Goal: Information Seeking & Learning: Understand process/instructions

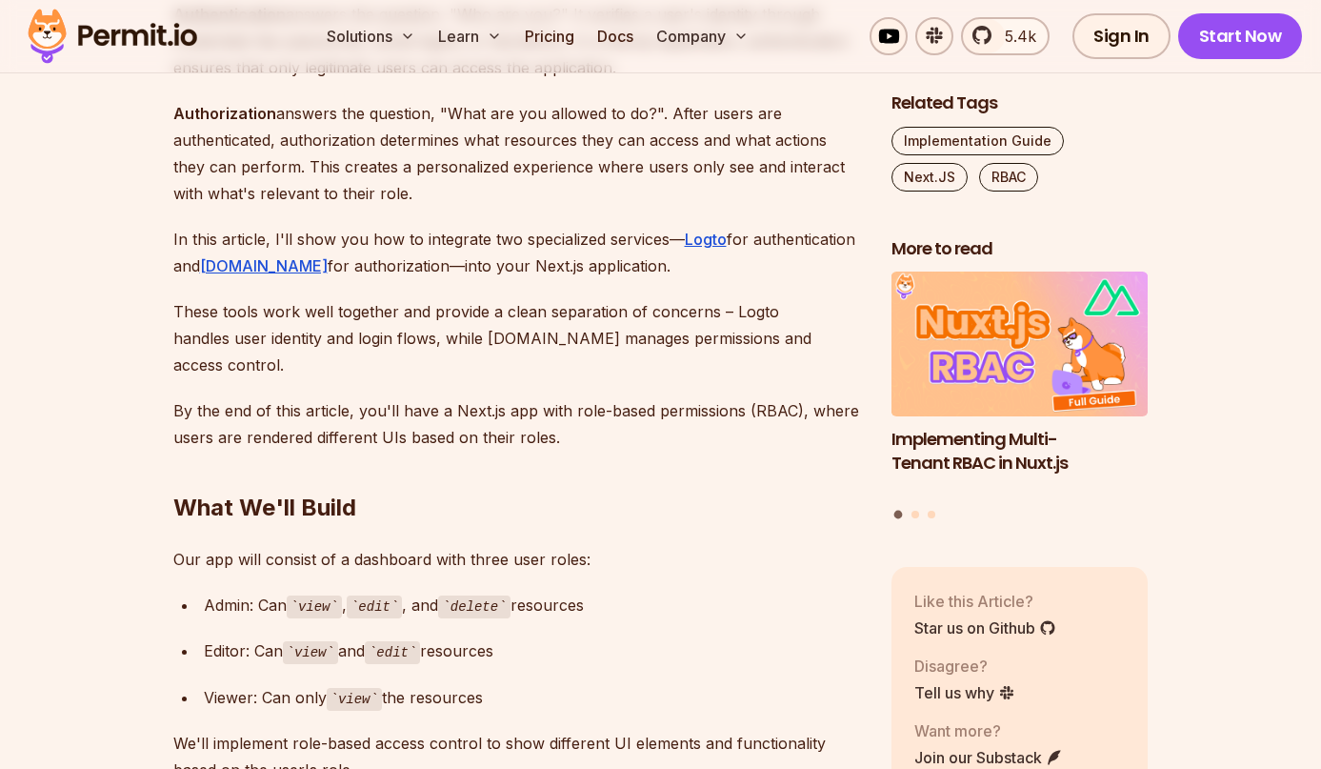
scroll to position [1631, 0]
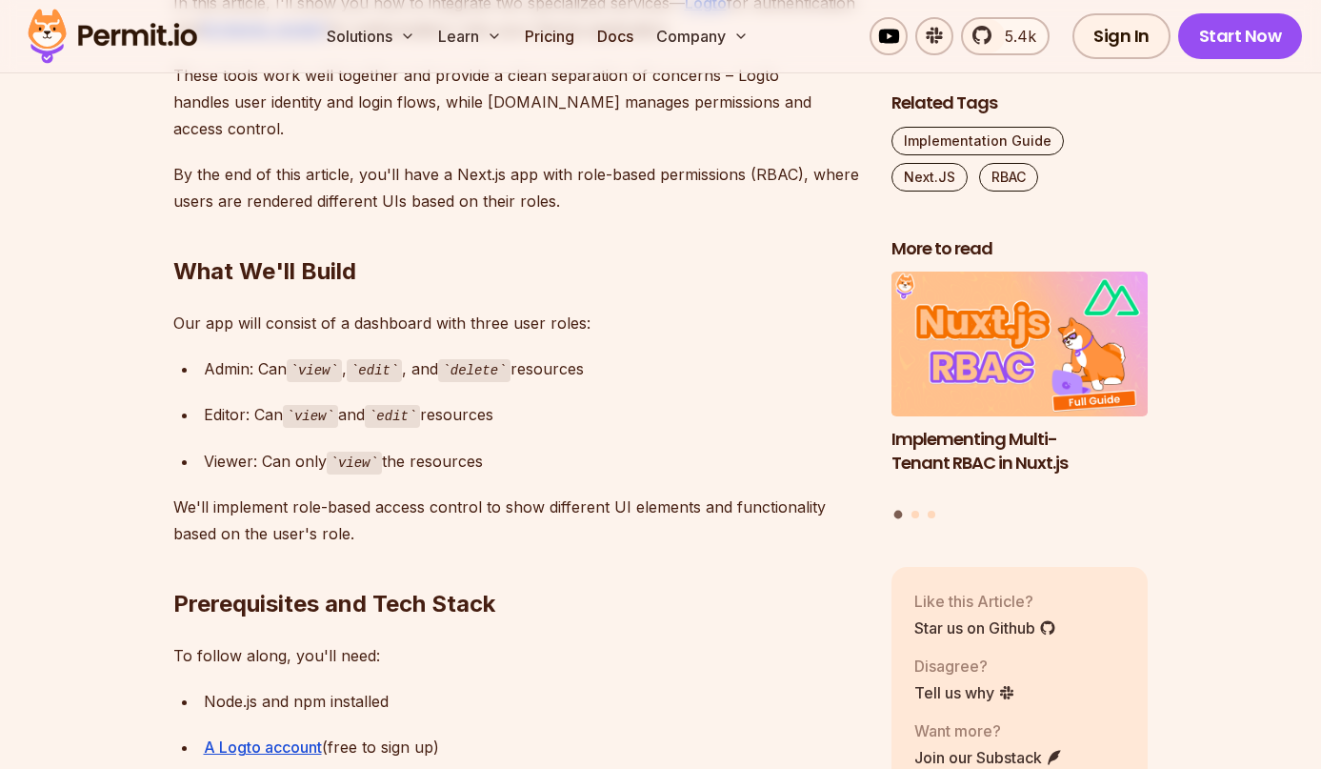
click at [275, 355] on div "Admin: Can view , edit , and delete resources" at bounding box center [532, 369] width 657 height 28
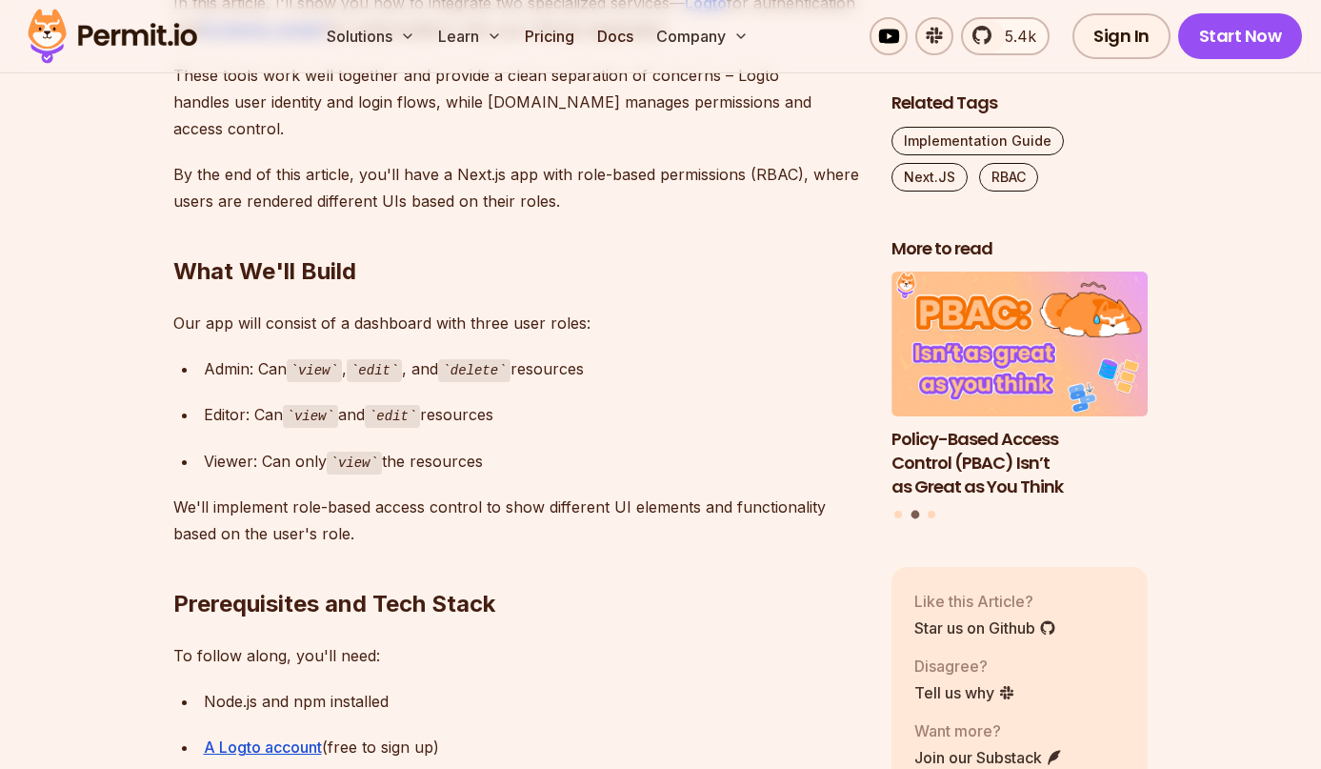
drag, startPoint x: 364, startPoint y: 337, endPoint x: 451, endPoint y: 342, distance: 87.7
click at [451, 355] on div "Admin: Can view , edit , and delete resources" at bounding box center [532, 369] width 657 height 28
click at [513, 358] on ul "Admin: Can view , edit , and delete resources Editor: Can view and edit resourc…" at bounding box center [517, 415] width 688 height 120
drag, startPoint x: 432, startPoint y: 347, endPoint x: 641, endPoint y: 397, distance: 214.6
click at [769, 357] on ul "Admin: Can view , edit , and delete resources Editor: Can view and edit resourc…" at bounding box center [517, 415] width 688 height 120
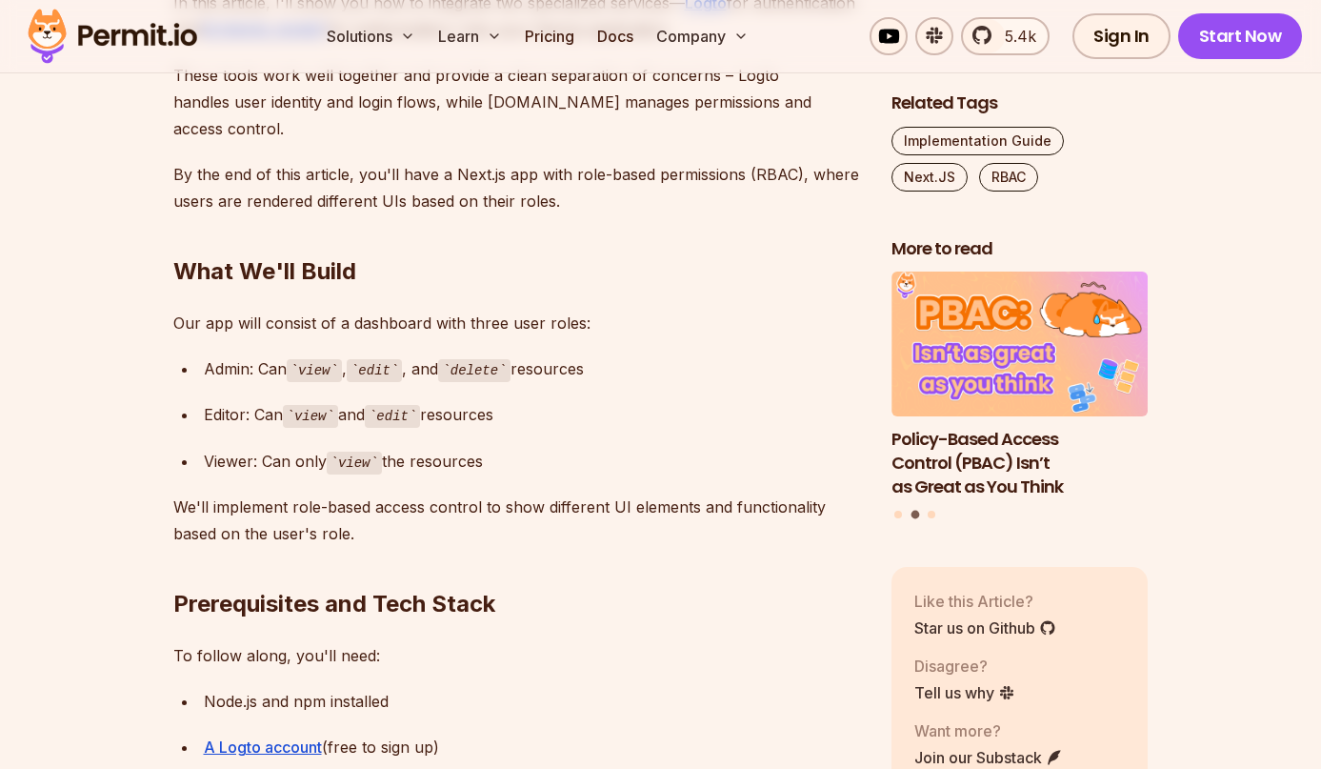
click at [631, 401] on div "Editor: Can view and edit resources" at bounding box center [532, 415] width 657 height 28
drag, startPoint x: 177, startPoint y: 386, endPoint x: 604, endPoint y: 403, distance: 427.0
click at [604, 403] on ul "Admin: Can view , edit , and delete resources Editor: Can view and edit resourc…" at bounding box center [517, 415] width 688 height 120
click at [603, 406] on ul "Admin: Can view , edit , and delete resources Editor: Can view and edit resourc…" at bounding box center [517, 415] width 688 height 120
drag, startPoint x: 320, startPoint y: 393, endPoint x: 601, endPoint y: 408, distance: 281.3
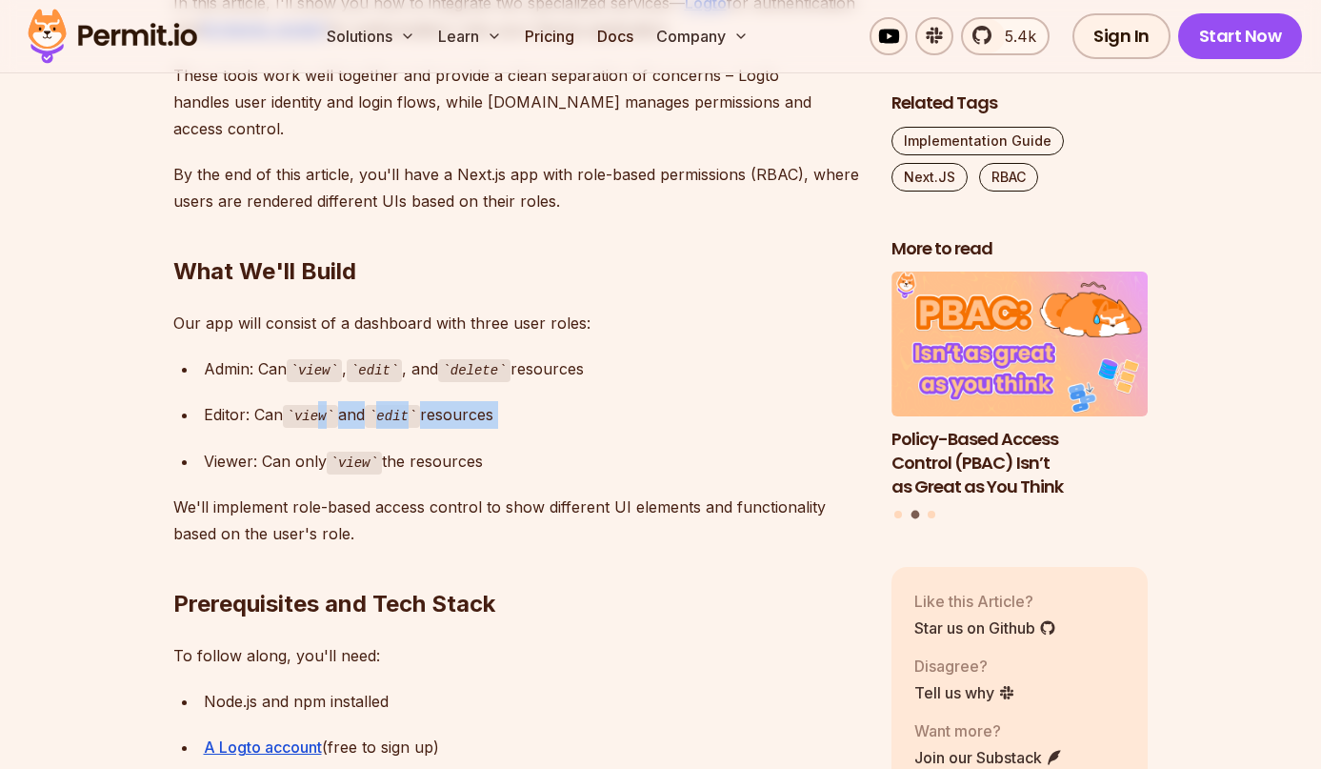
click at [601, 408] on ul "Admin: Can view , edit , and delete resources Editor: Can view and edit resourc…" at bounding box center [517, 415] width 688 height 120
drag, startPoint x: 598, startPoint y: 410, endPoint x: 496, endPoint y: 429, distance: 103.7
click at [598, 410] on ul "Admin: Can view , edit , and delete resources Editor: Can view and edit resourc…" at bounding box center [517, 415] width 688 height 120
drag, startPoint x: 290, startPoint y: 430, endPoint x: 613, endPoint y: 433, distance: 322.9
click at [619, 448] on div "Viewer: Can only view the resources" at bounding box center [532, 462] width 657 height 28
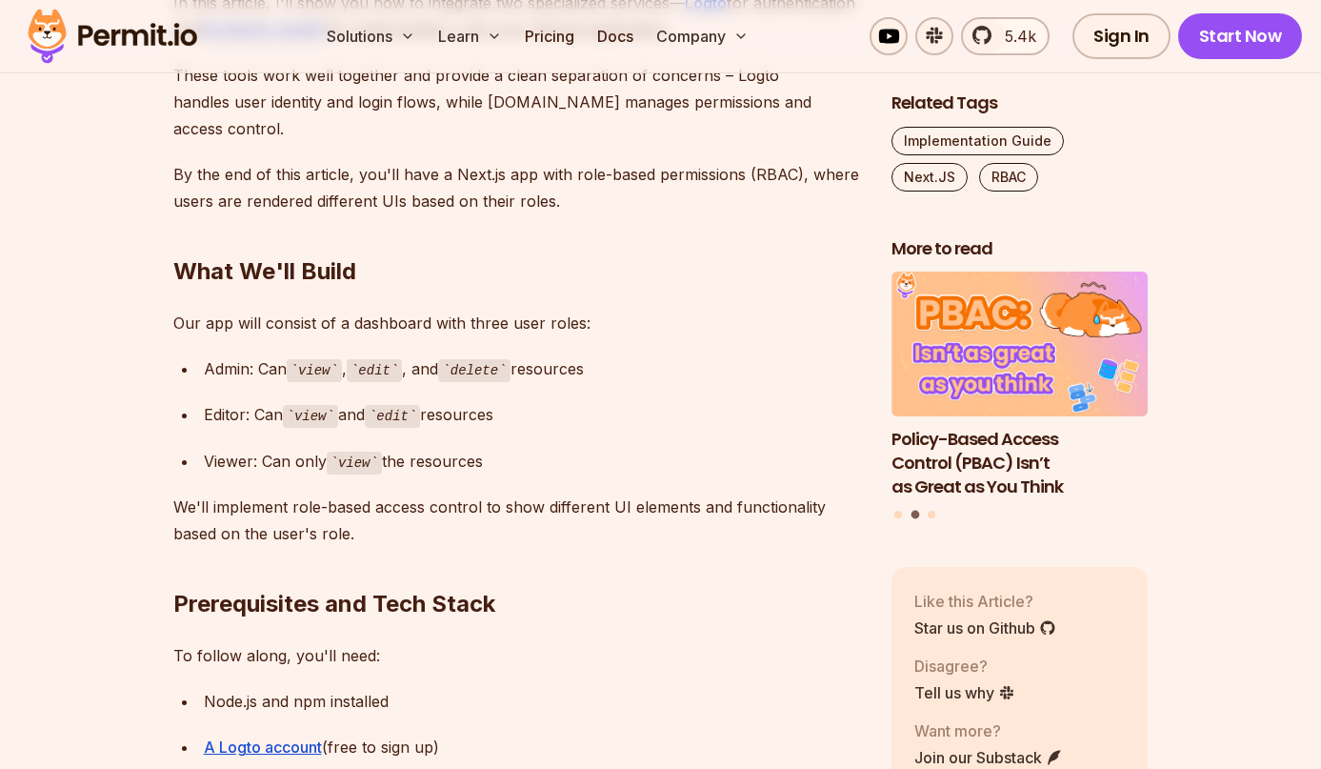
click at [610, 448] on div "Viewer: Can only view the resources" at bounding box center [532, 462] width 657 height 28
drag, startPoint x: 281, startPoint y: 437, endPoint x: 605, endPoint y: 440, distance: 323.8
click at [622, 448] on div "Viewer: Can only view the resources" at bounding box center [532, 462] width 657 height 28
click at [592, 448] on div "Viewer: Can only view the resources" at bounding box center [532, 462] width 657 height 28
drag, startPoint x: 142, startPoint y: 254, endPoint x: 472, endPoint y: 243, distance: 330.7
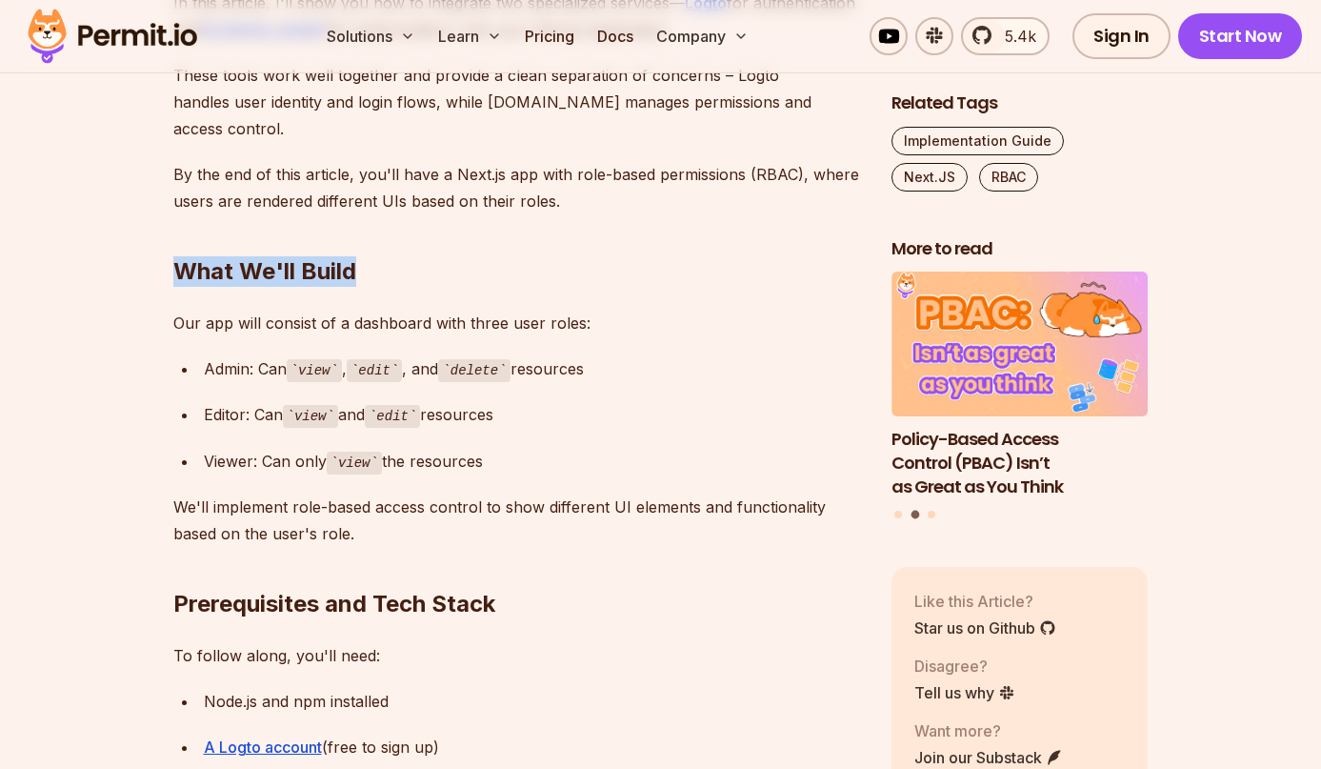
drag, startPoint x: 506, startPoint y: 274, endPoint x: 579, endPoint y: 303, distance: 78.7
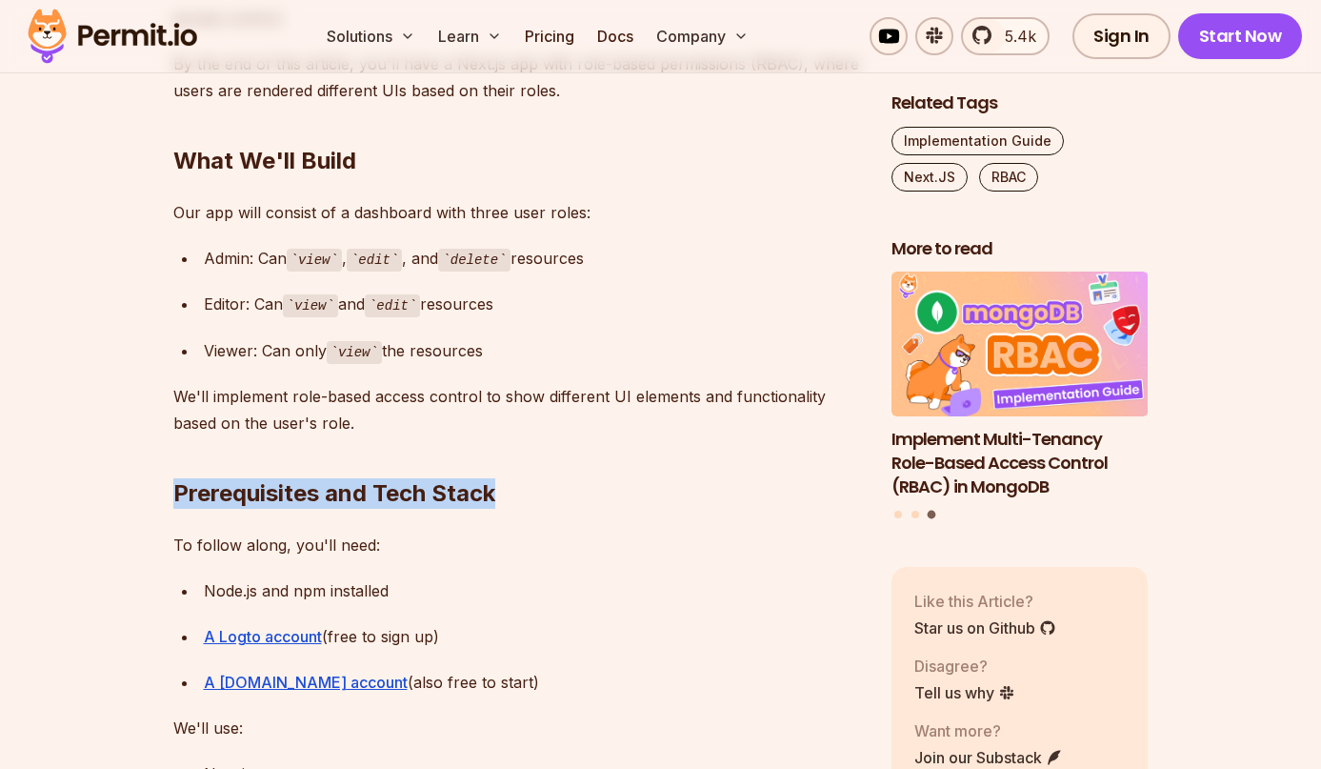
drag, startPoint x: 150, startPoint y: 463, endPoint x: 575, endPoint y: 496, distance: 426.1
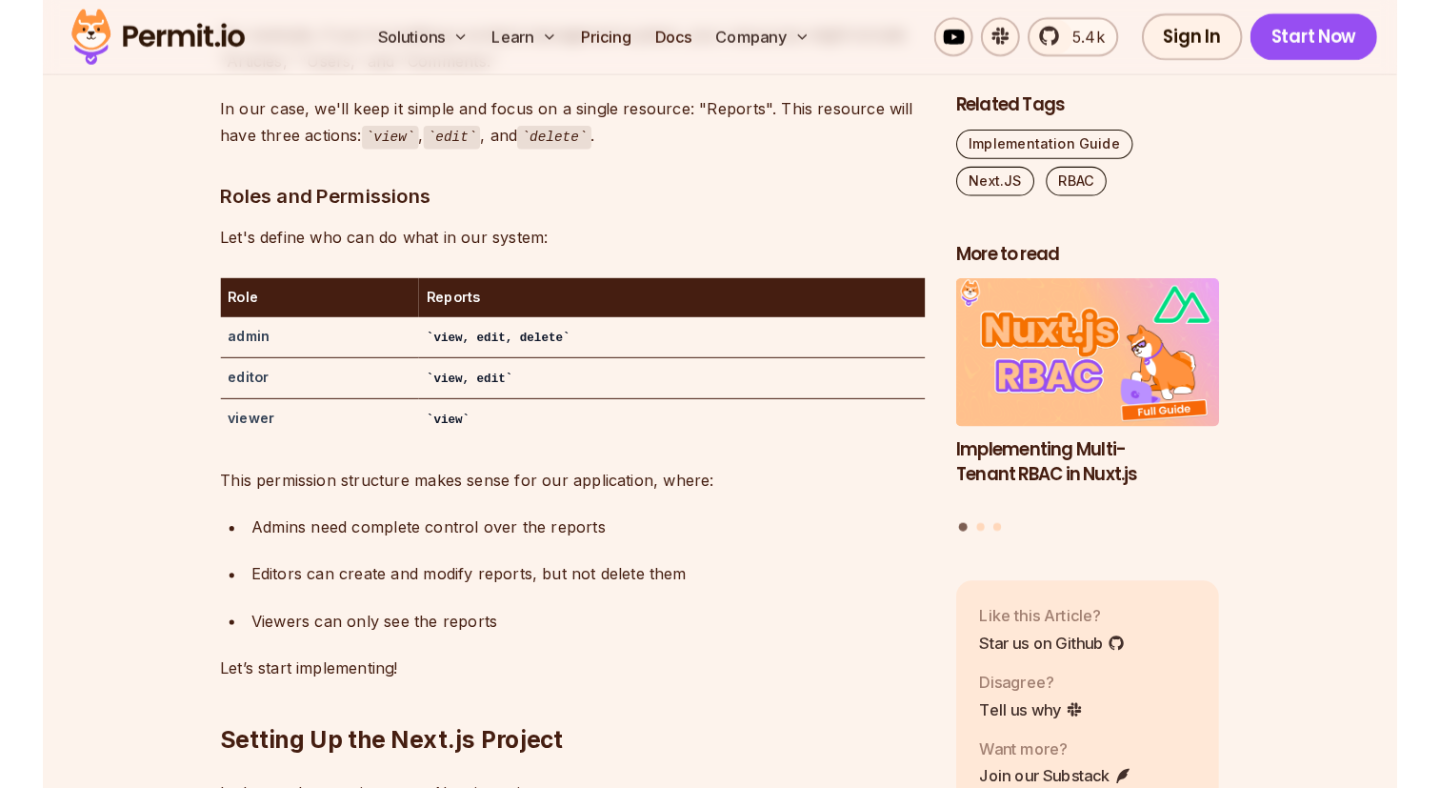
scroll to position [3321, 0]
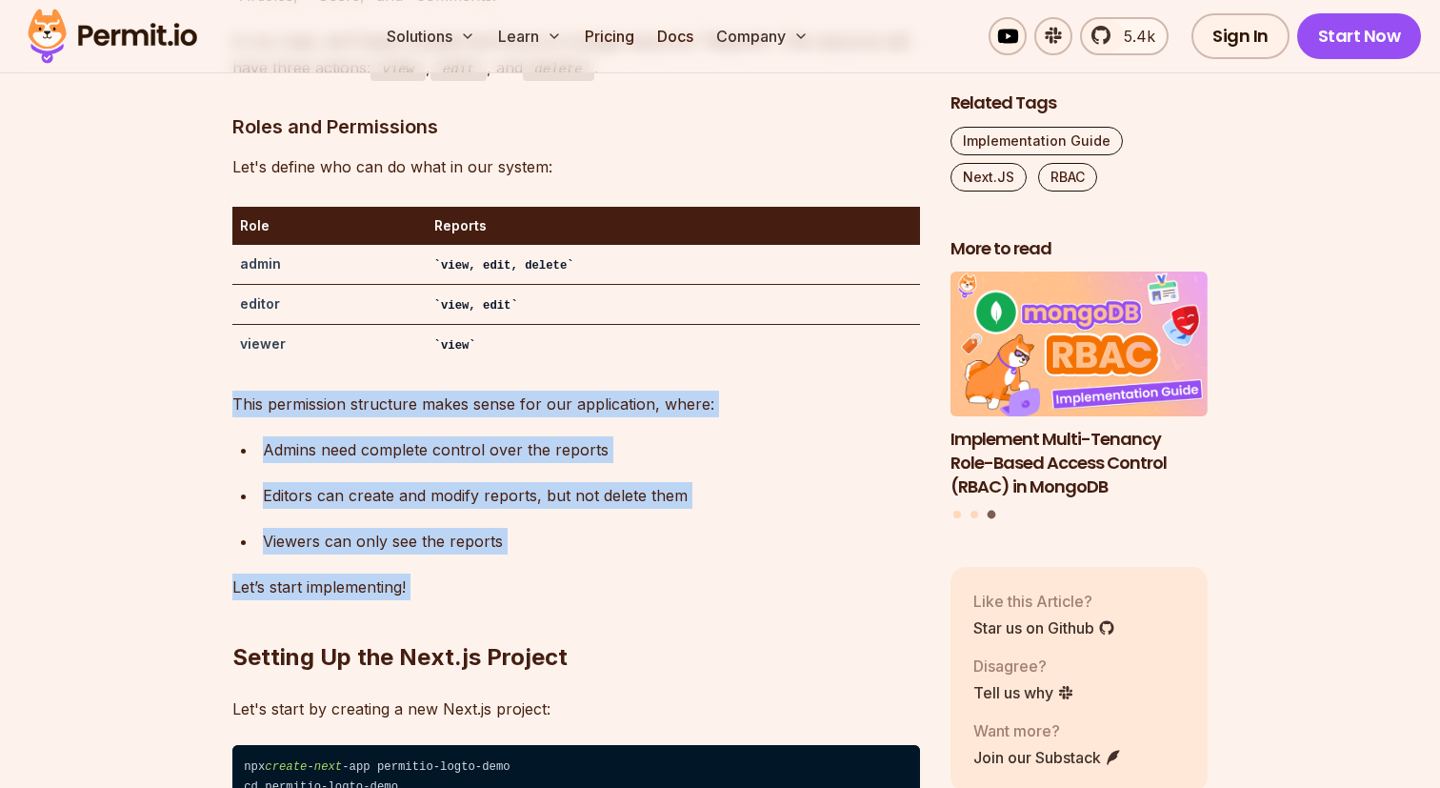
drag, startPoint x: 198, startPoint y: 350, endPoint x: 566, endPoint y: 522, distance: 406.0
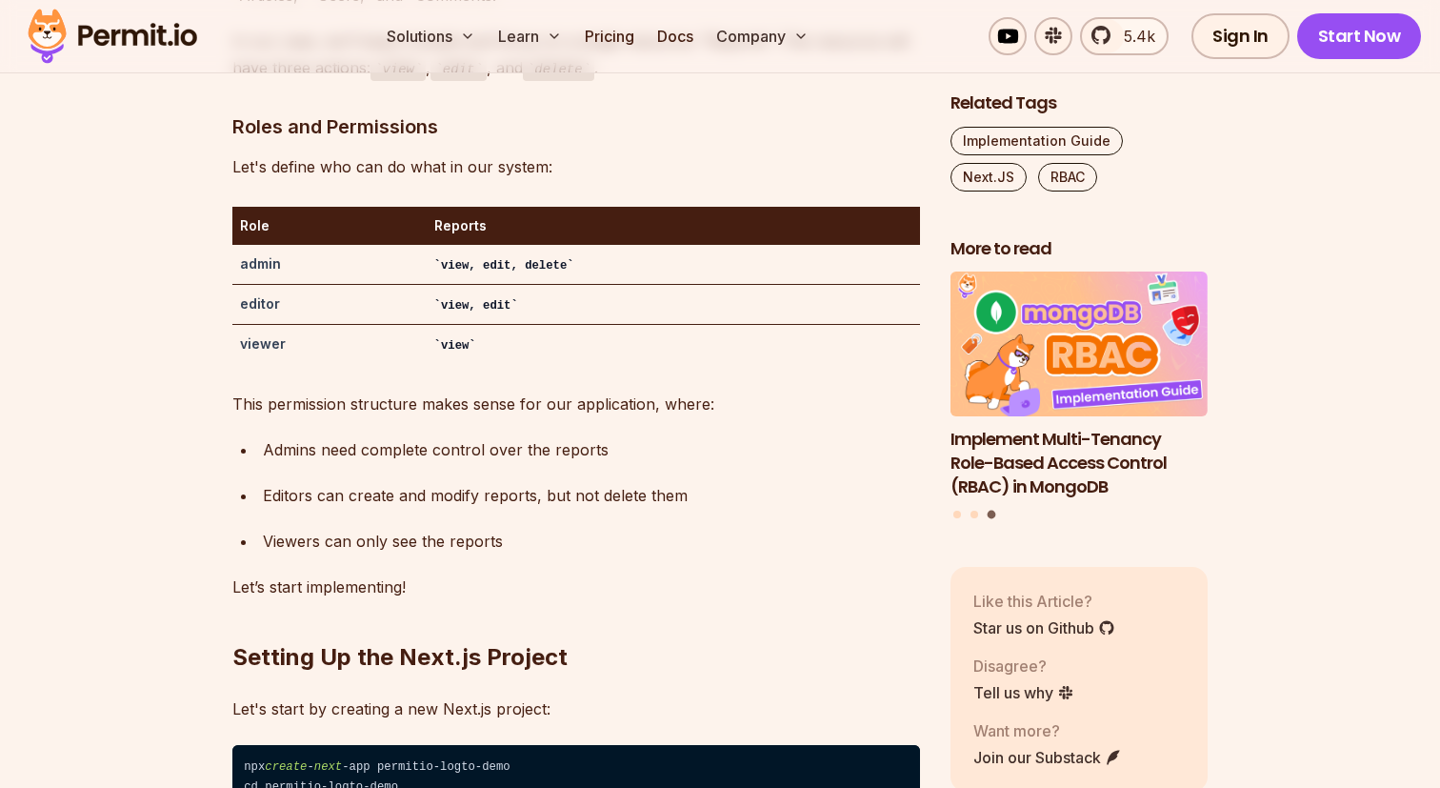
drag, startPoint x: 589, startPoint y: 530, endPoint x: 461, endPoint y: 473, distance: 139.8
click at [589, 566] on h2 "Setting Up the Next.js Project" at bounding box center [576, 619] width 688 height 107
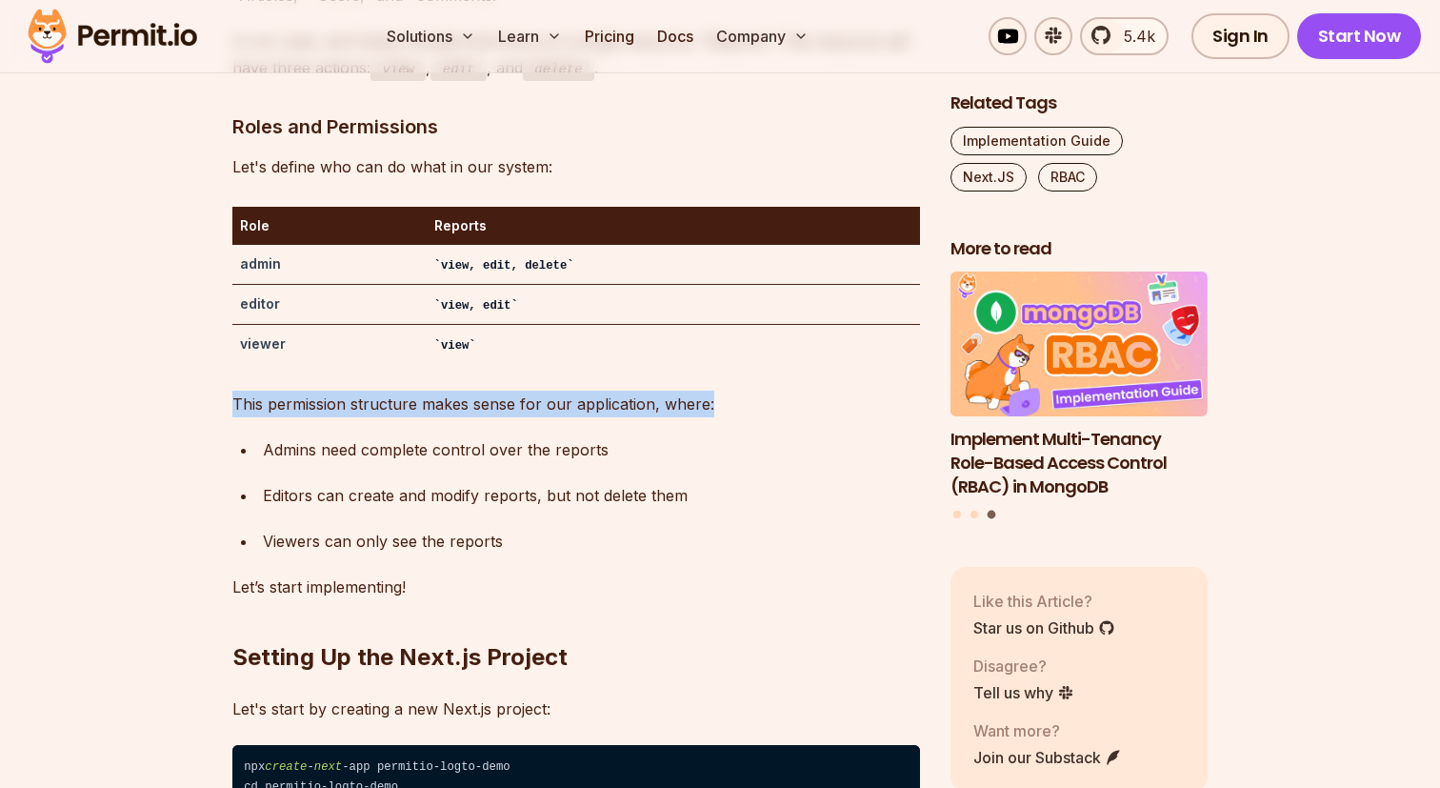
drag, startPoint x: 209, startPoint y: 353, endPoint x: 773, endPoint y: 363, distance: 564.8
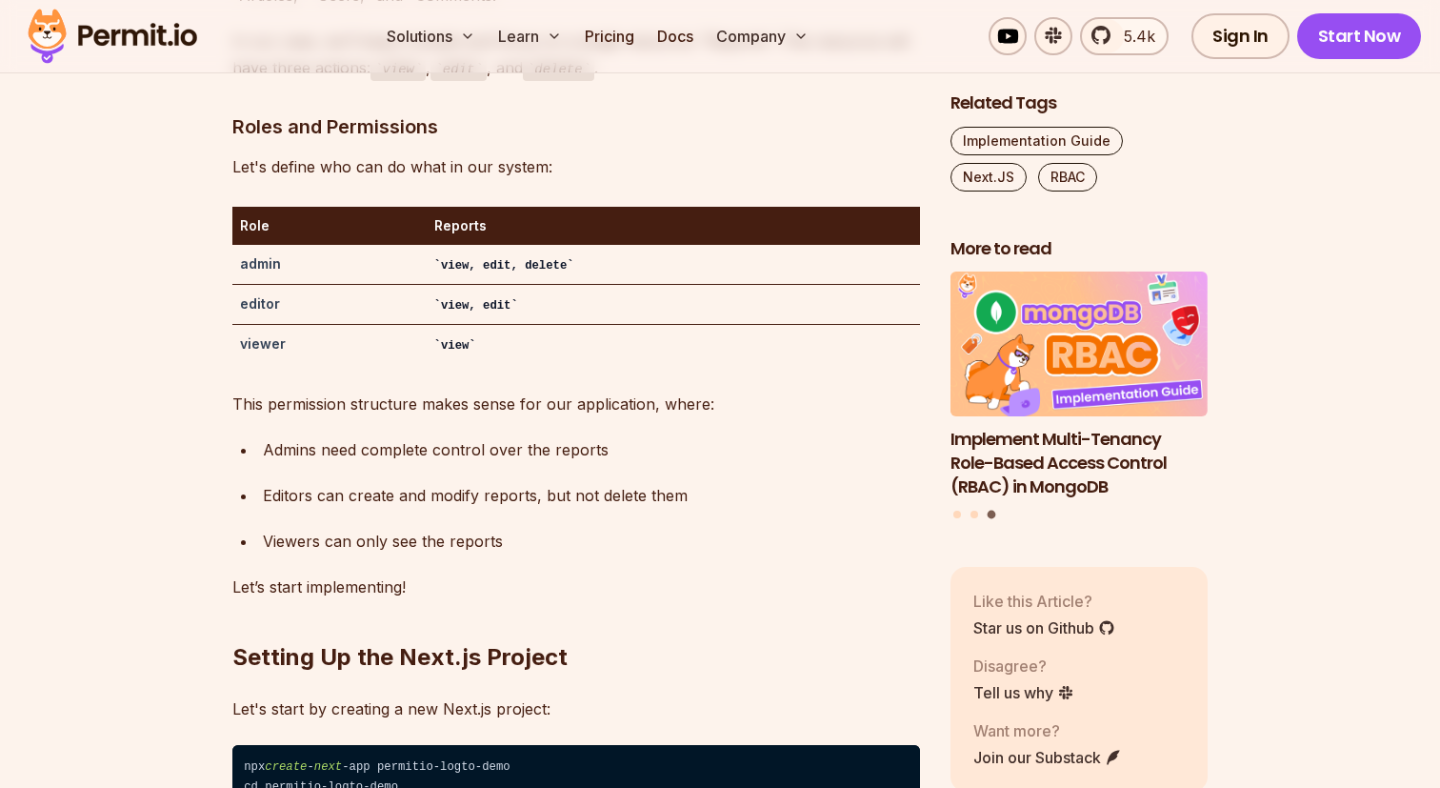
click at [526, 436] on div "Admins need complete control over the reports" at bounding box center [591, 449] width 657 height 27
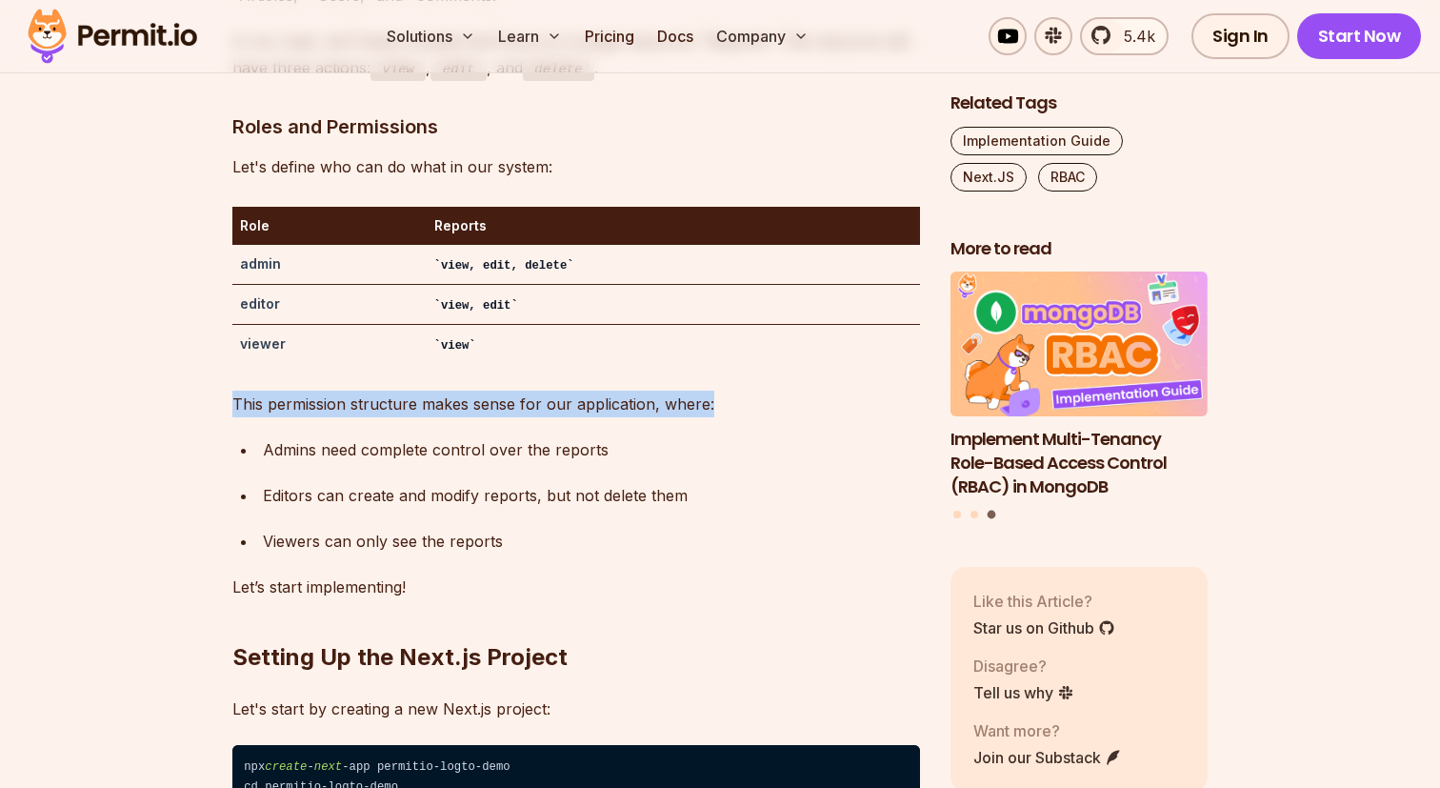
drag, startPoint x: 205, startPoint y: 337, endPoint x: 786, endPoint y: 352, distance: 581.1
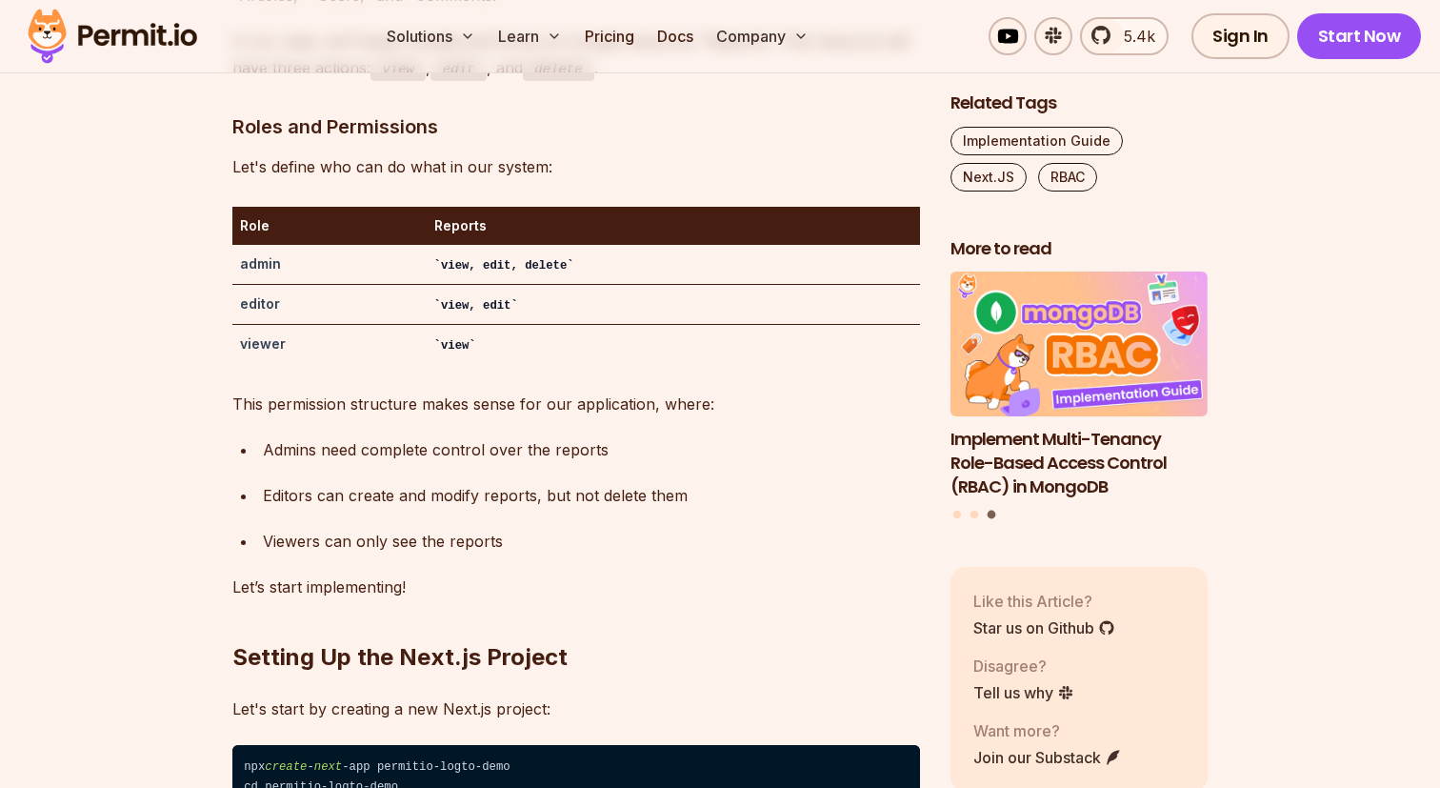
drag, startPoint x: 632, startPoint y: 376, endPoint x: 390, endPoint y: 357, distance: 242.6
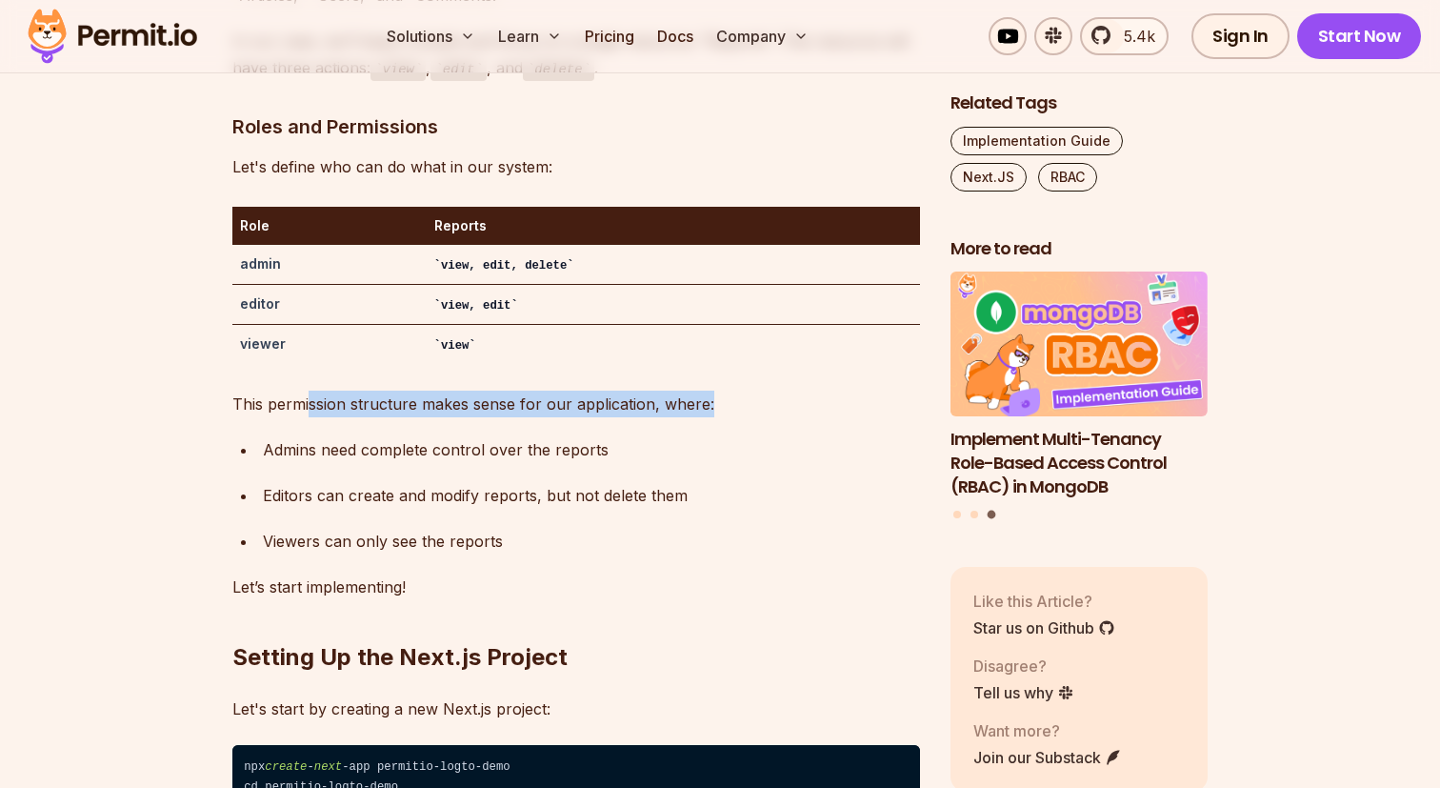
drag, startPoint x: 321, startPoint y: 342, endPoint x: 738, endPoint y: 350, distance: 417.2
click at [738, 390] on p "This permission structure makes sense for our application, where:" at bounding box center [576, 403] width 688 height 27
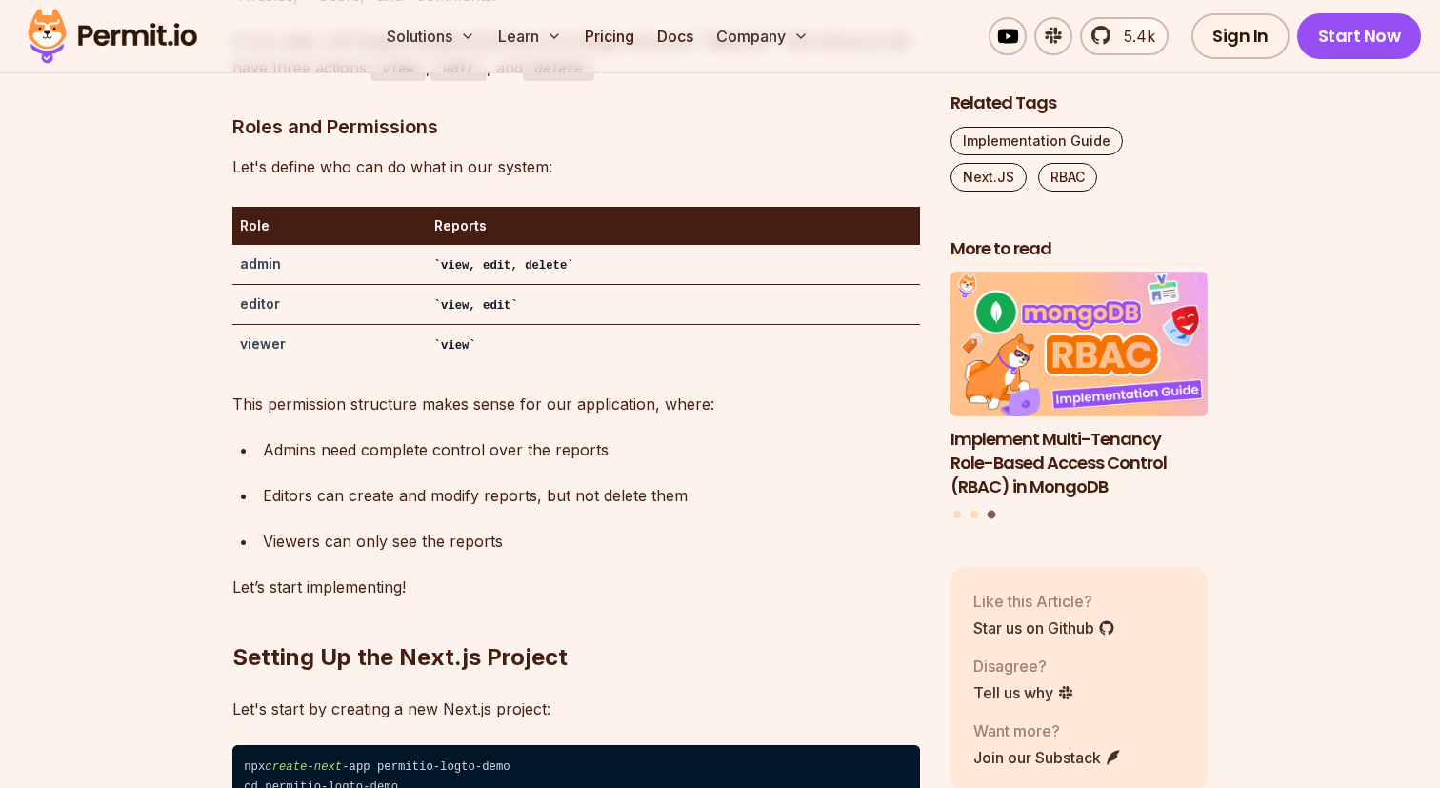
click at [614, 436] on div "Admins need complete control over the reports" at bounding box center [591, 449] width 657 height 27
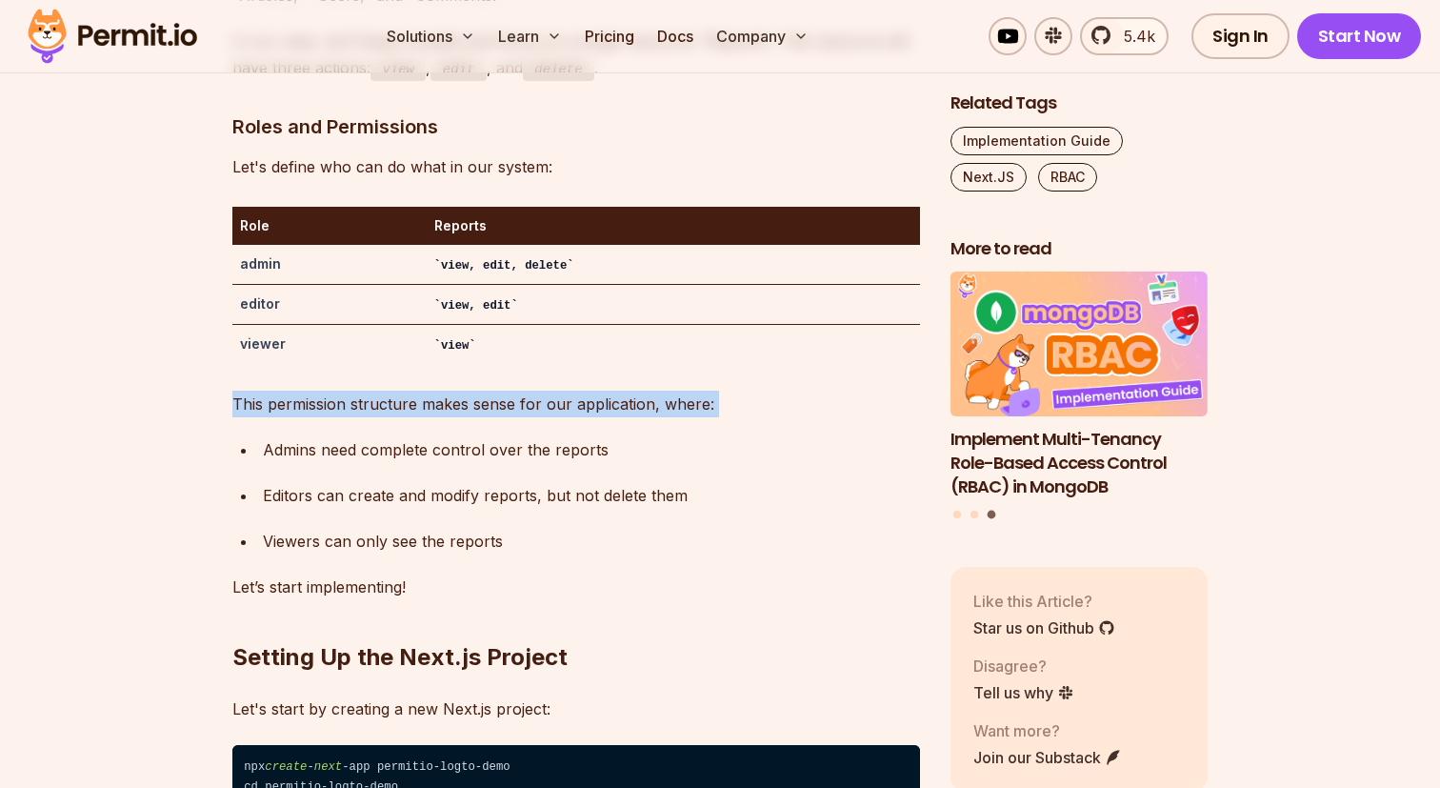
drag, startPoint x: 332, startPoint y: 319, endPoint x: 761, endPoint y: 369, distance: 431.4
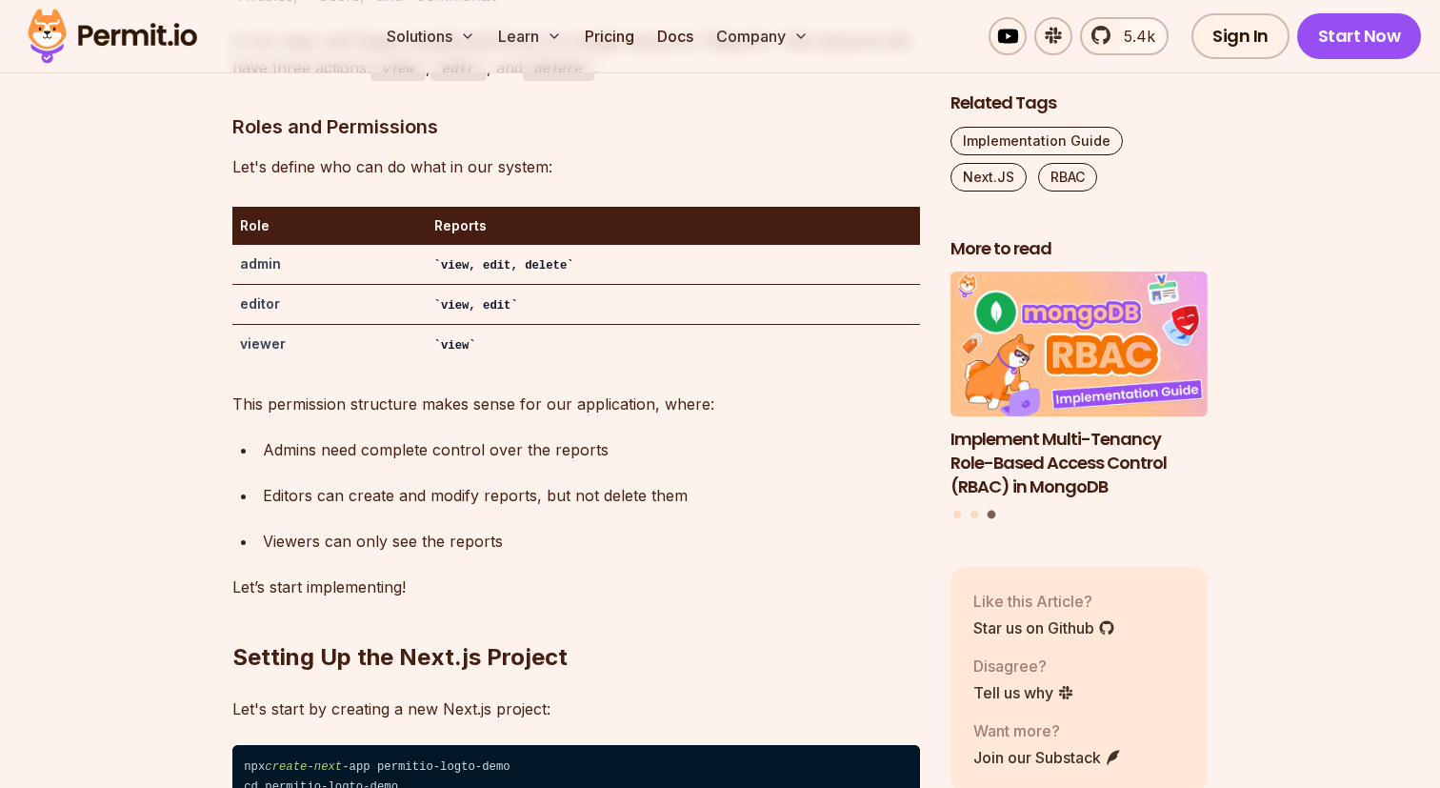
drag, startPoint x: 682, startPoint y: 410, endPoint x: 620, endPoint y: 377, distance: 70.3
click at [682, 436] on ul "Admins need complete control over the reports Editors can create and modify rep…" at bounding box center [576, 495] width 688 height 118
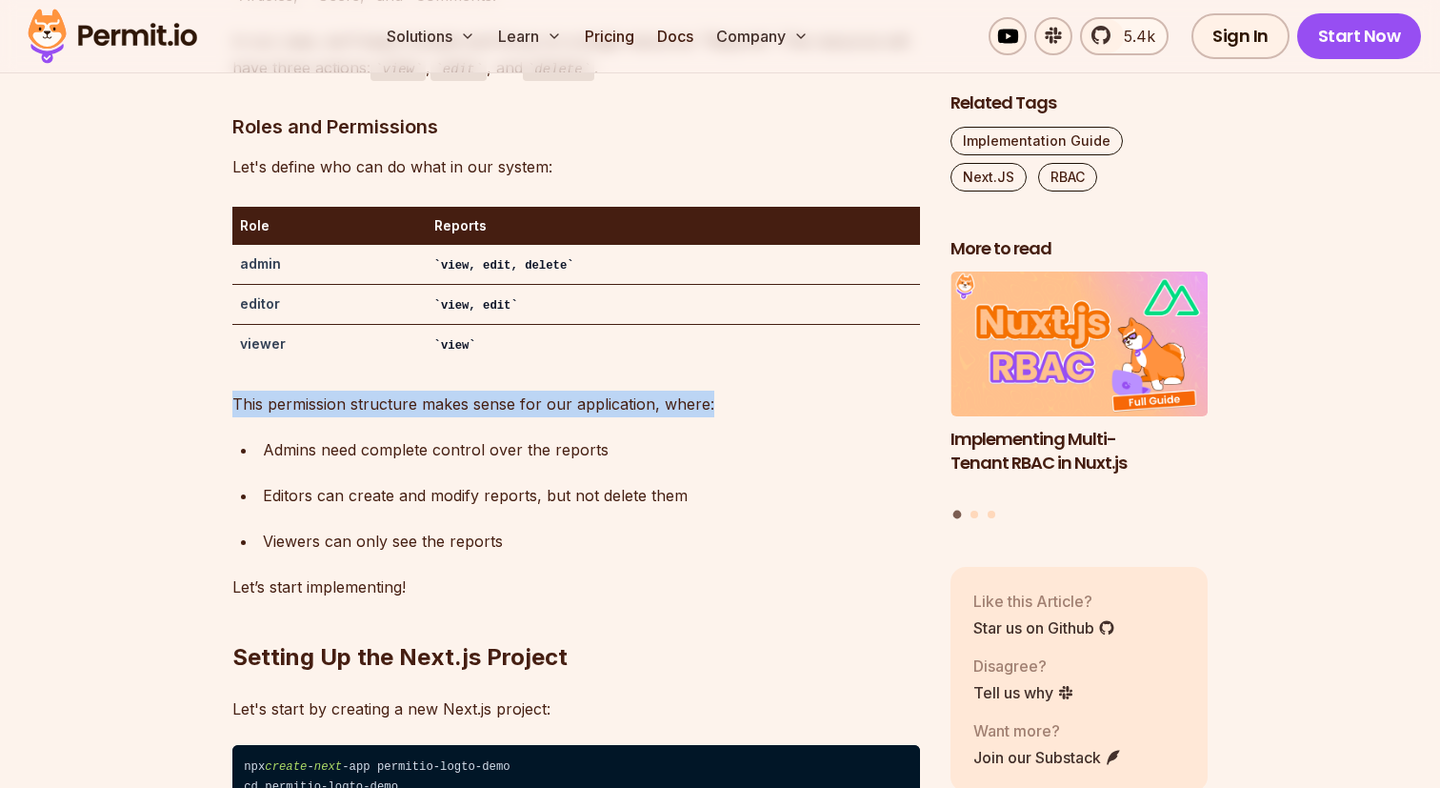
drag, startPoint x: 358, startPoint y: 330, endPoint x: 772, endPoint y: 352, distance: 414.9
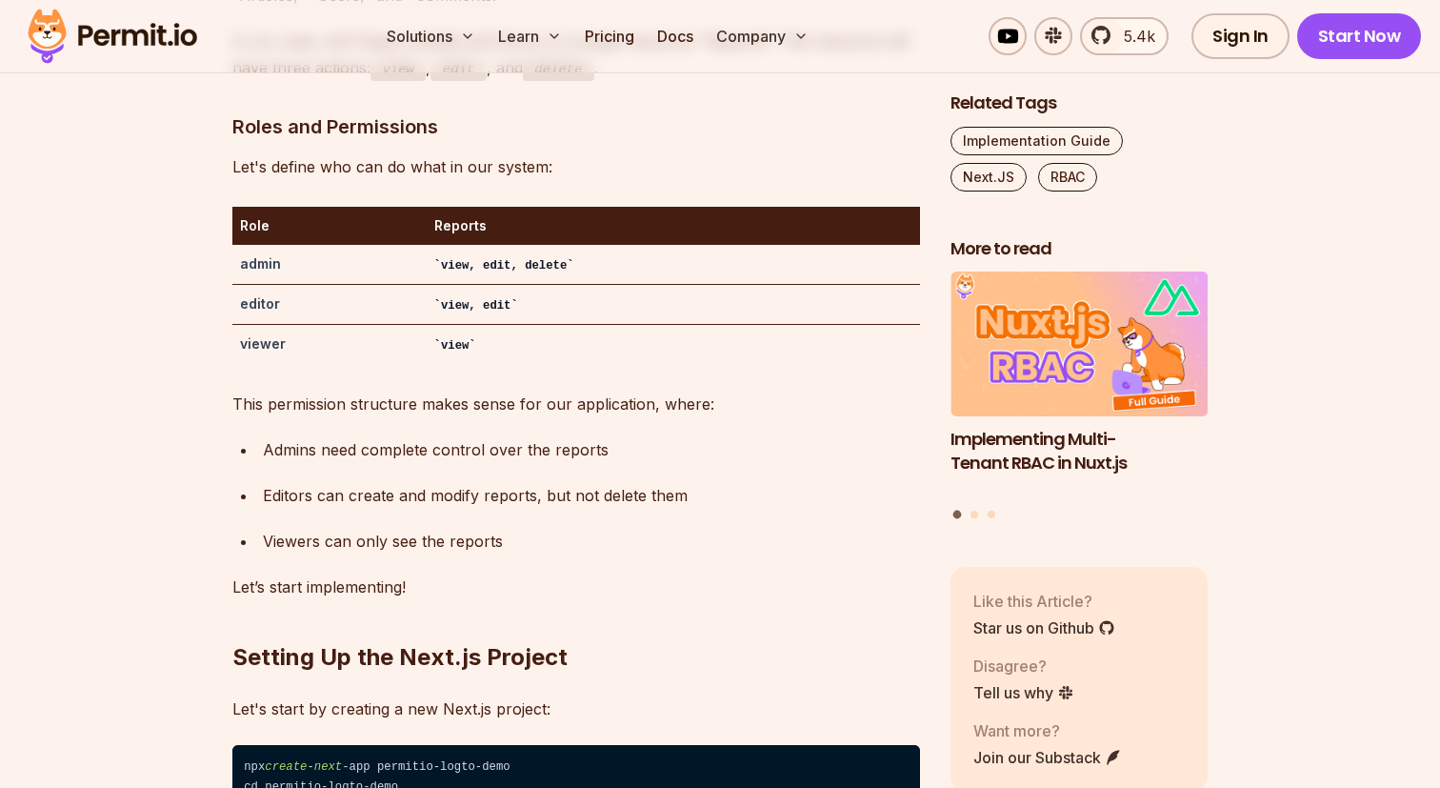
drag, startPoint x: 680, startPoint y: 414, endPoint x: 594, endPoint y: 414, distance: 85.7
click at [676, 436] on ul "Admins need complete control over the reports Editors can create and modify rep…" at bounding box center [576, 495] width 688 height 118
drag, startPoint x: 252, startPoint y: 383, endPoint x: 628, endPoint y: 405, distance: 375.9
click at [629, 436] on ul "Admins need complete control over the reports Editors can create and modify rep…" at bounding box center [576, 495] width 688 height 118
click at [517, 482] on div "Editors can create and modify reports, but not delete them" at bounding box center [591, 495] width 657 height 27
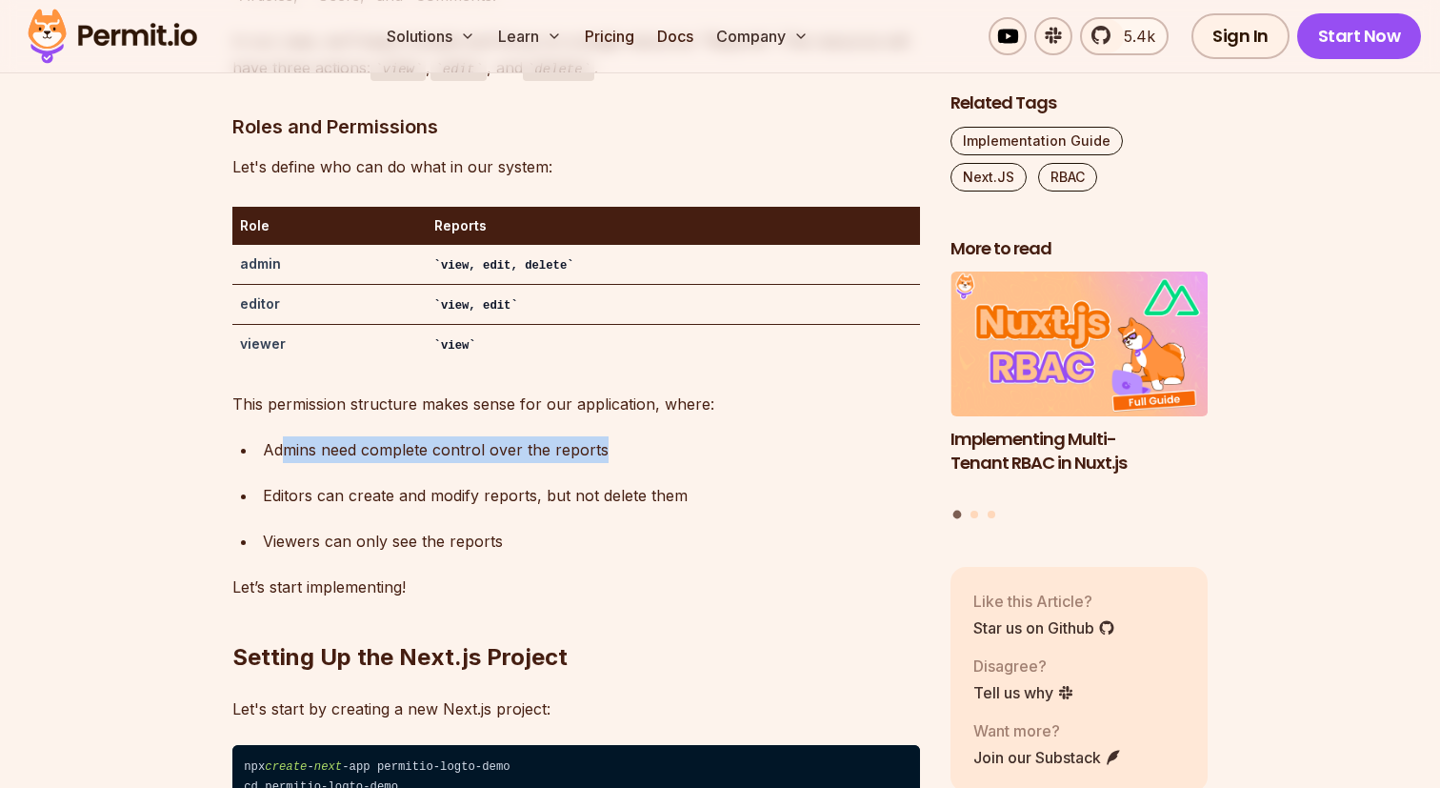
drag, startPoint x: 737, startPoint y: 400, endPoint x: 631, endPoint y: 458, distance: 120.6
click at [737, 436] on div "Admins need complete control over the reports" at bounding box center [591, 449] width 657 height 27
click at [631, 457] on ul "Admins need complete control over the reports Editors can create and modify rep…" at bounding box center [576, 495] width 688 height 118
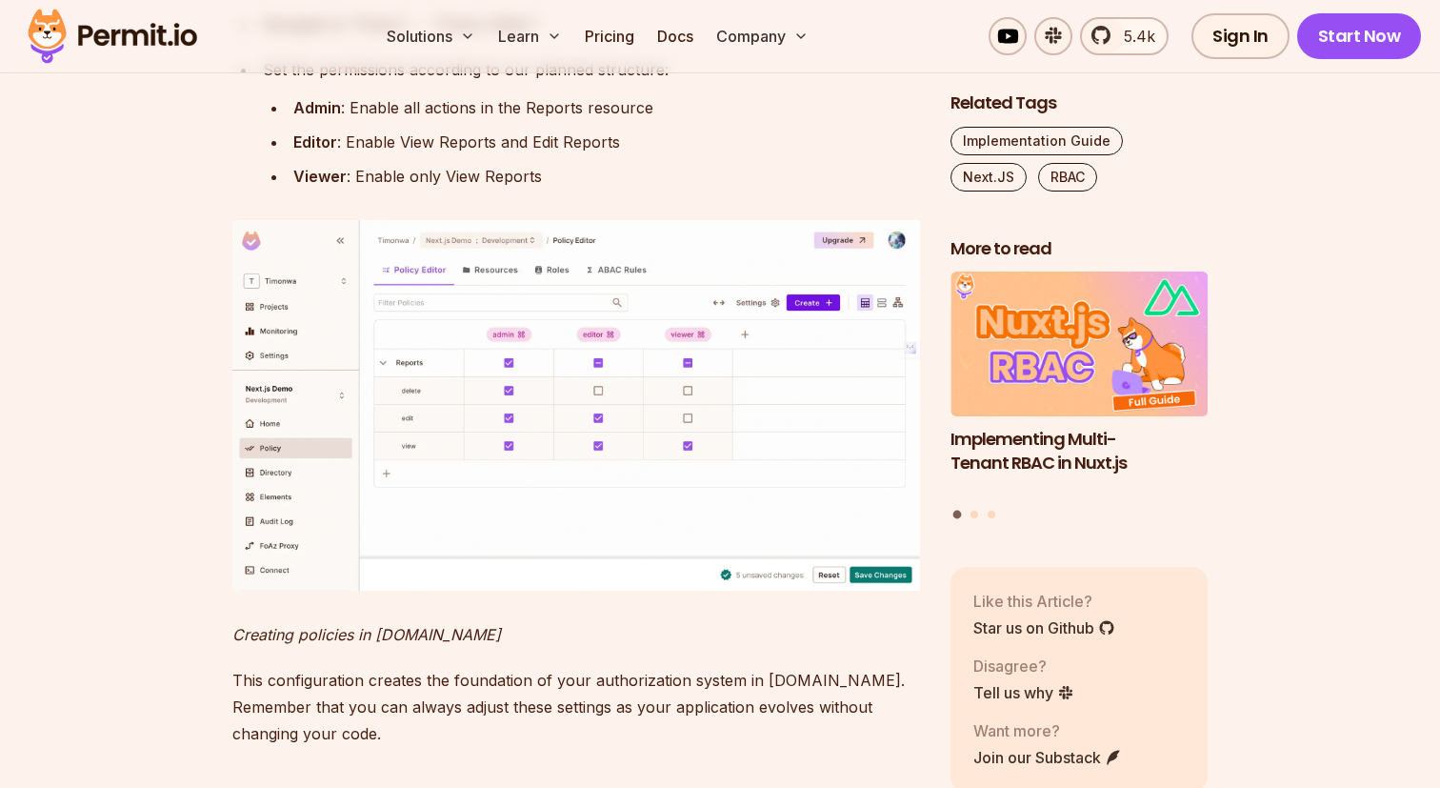
scroll to position [8799, 0]
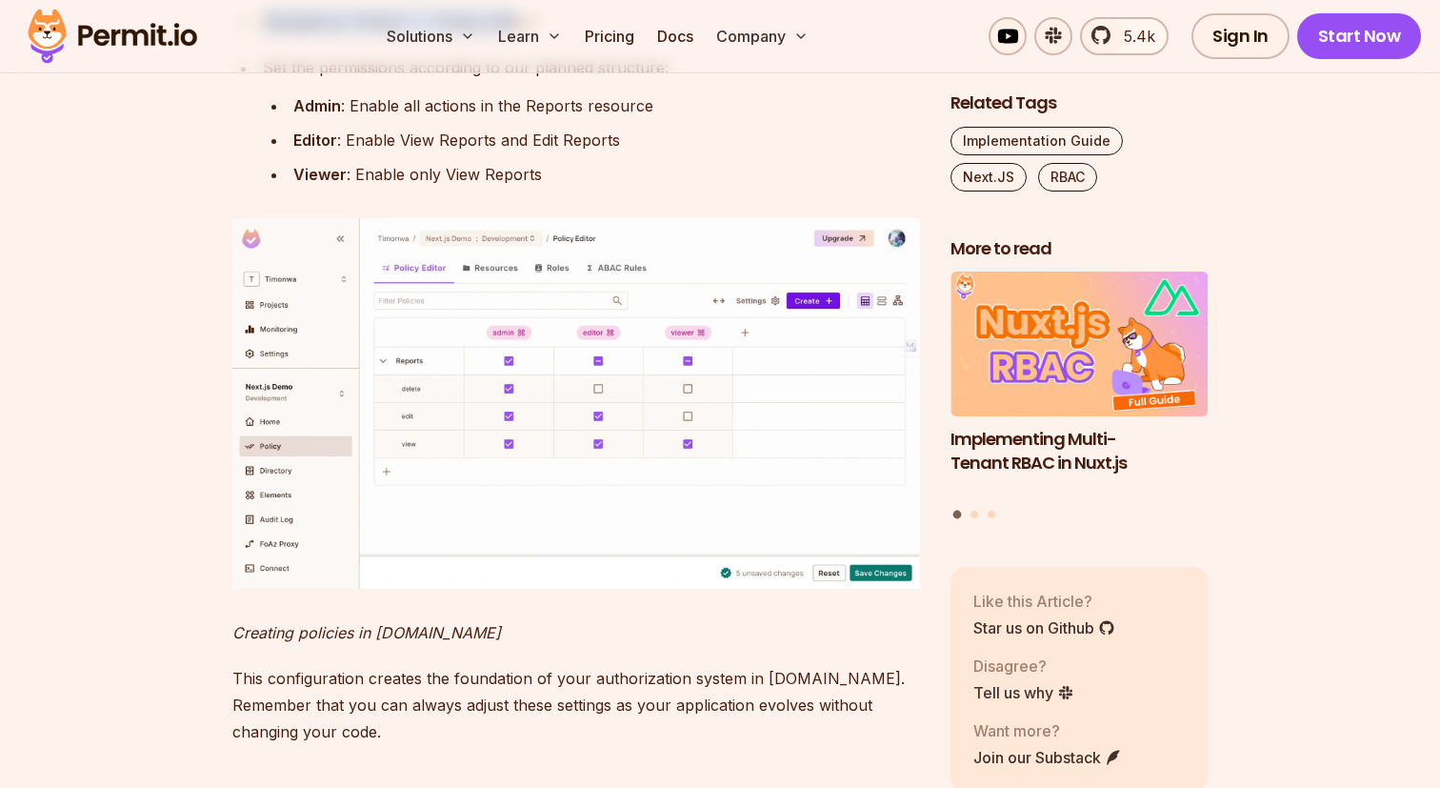
drag, startPoint x: 258, startPoint y: 254, endPoint x: 514, endPoint y: 294, distance: 259.3
click at [514, 35] on div "Navigate to "Policy" → "Policy Editor"" at bounding box center [591, 22] width 657 height 27
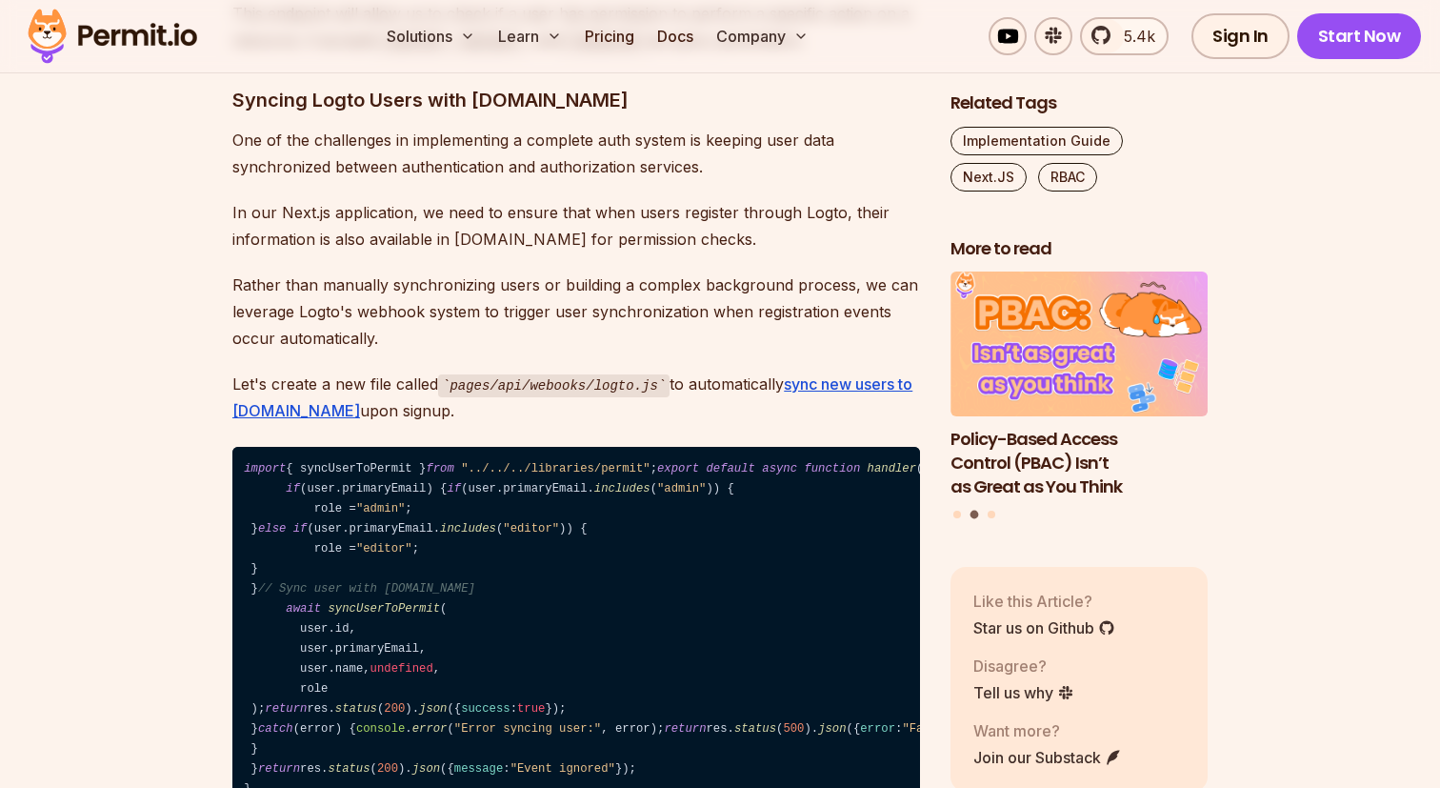
scroll to position [10623, 0]
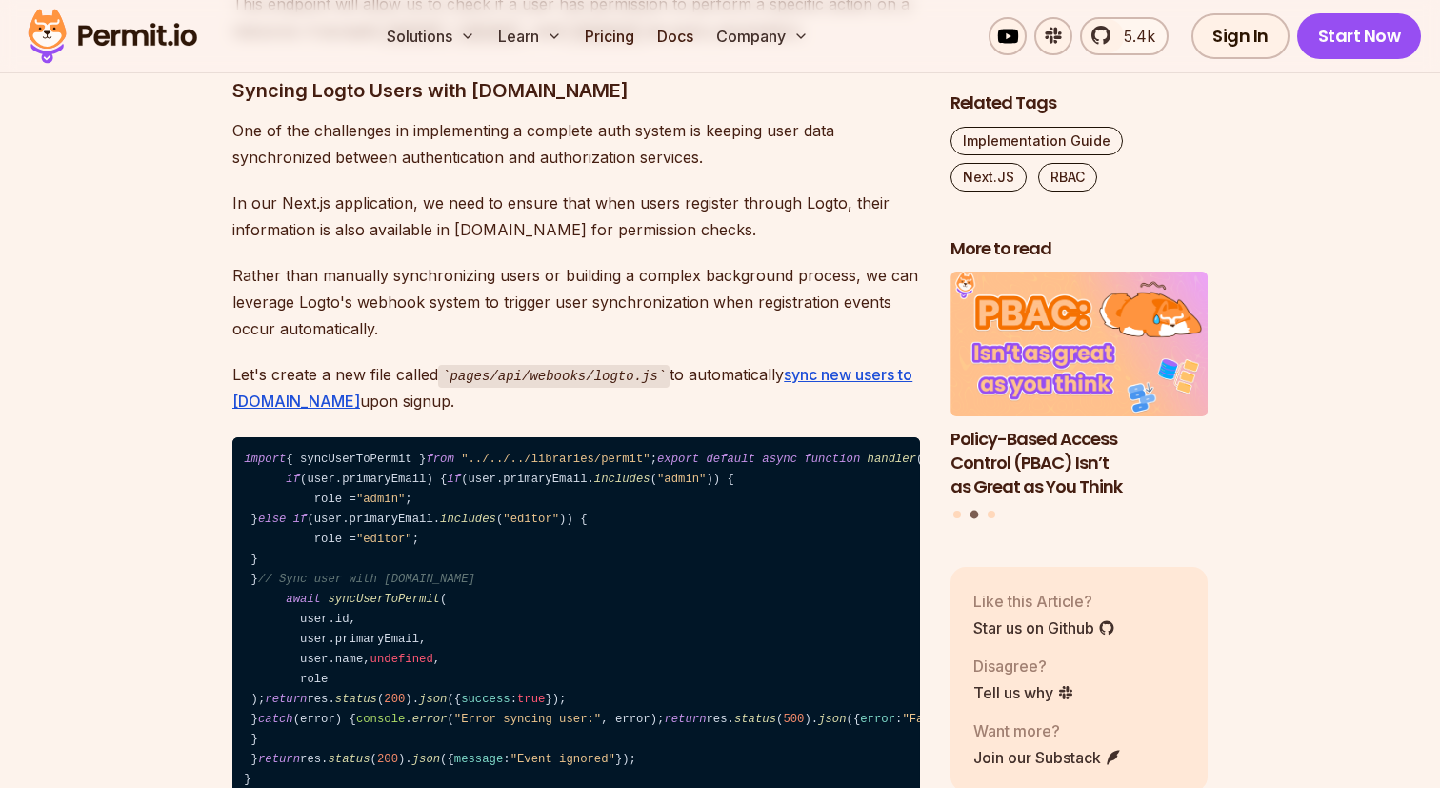
drag, startPoint x: 355, startPoint y: 273, endPoint x: 670, endPoint y: 273, distance: 315.2
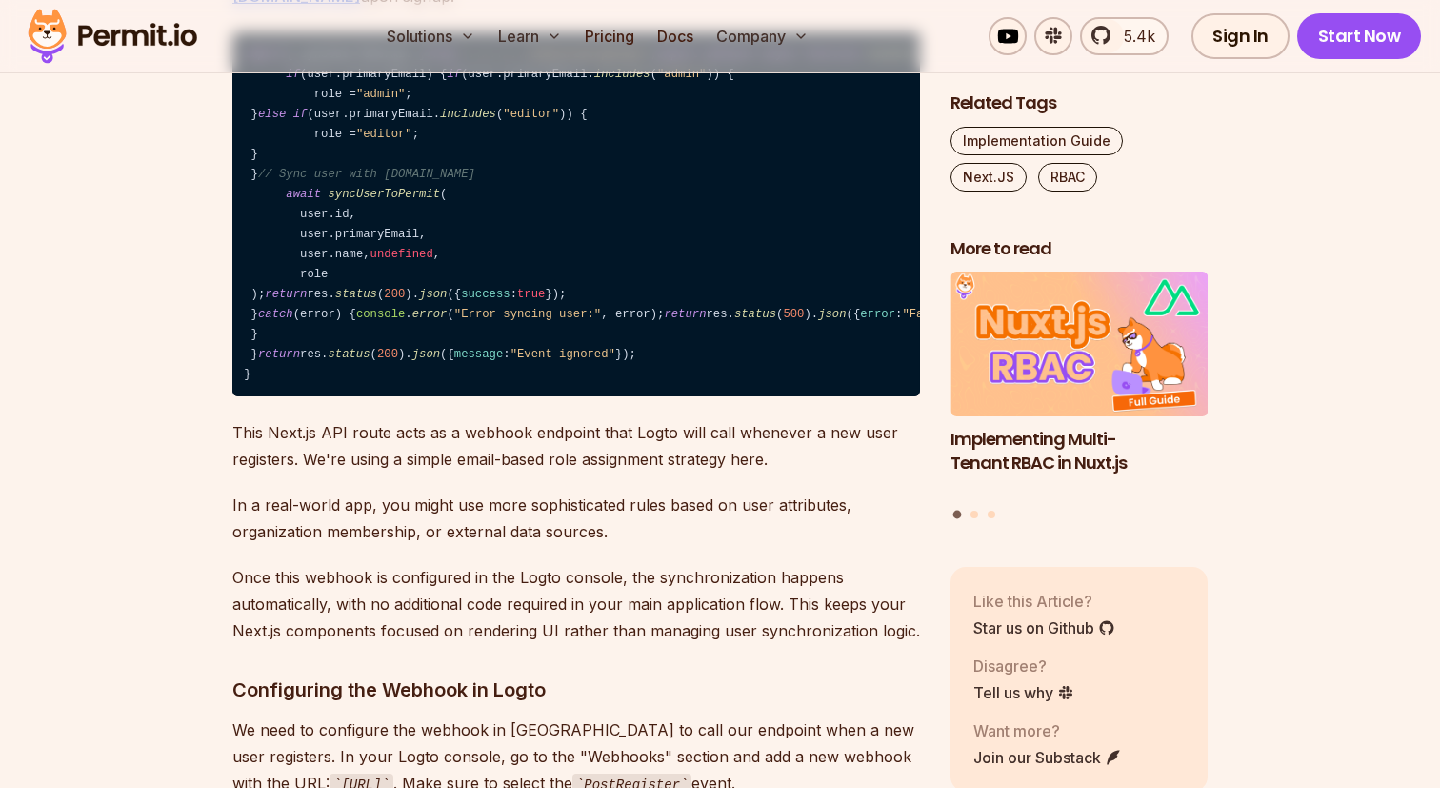
scroll to position [11029, 0]
drag, startPoint x: 271, startPoint y: 427, endPoint x: 575, endPoint y: 434, distance: 303.9
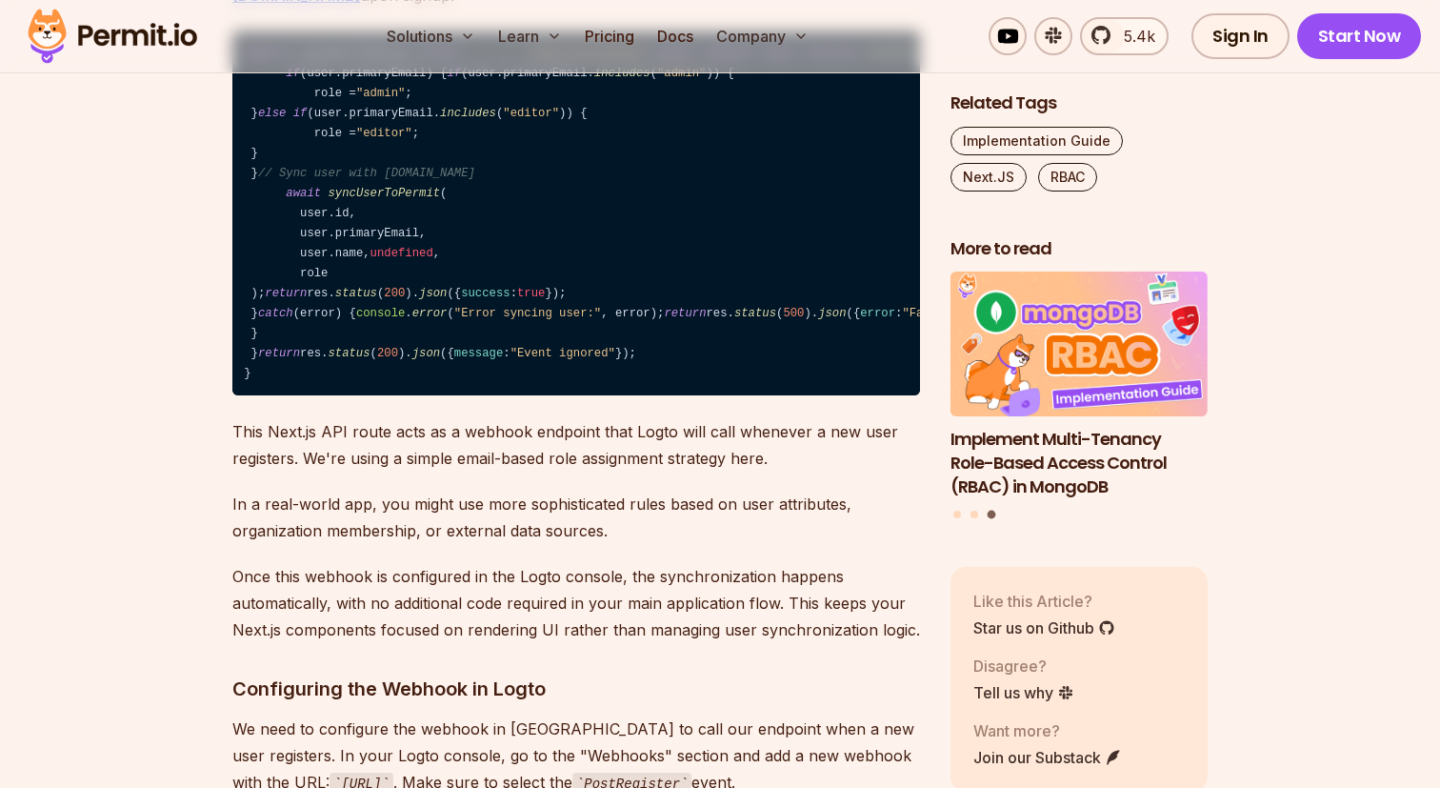
drag, startPoint x: 535, startPoint y: 340, endPoint x: 809, endPoint y: 338, distance: 274.3
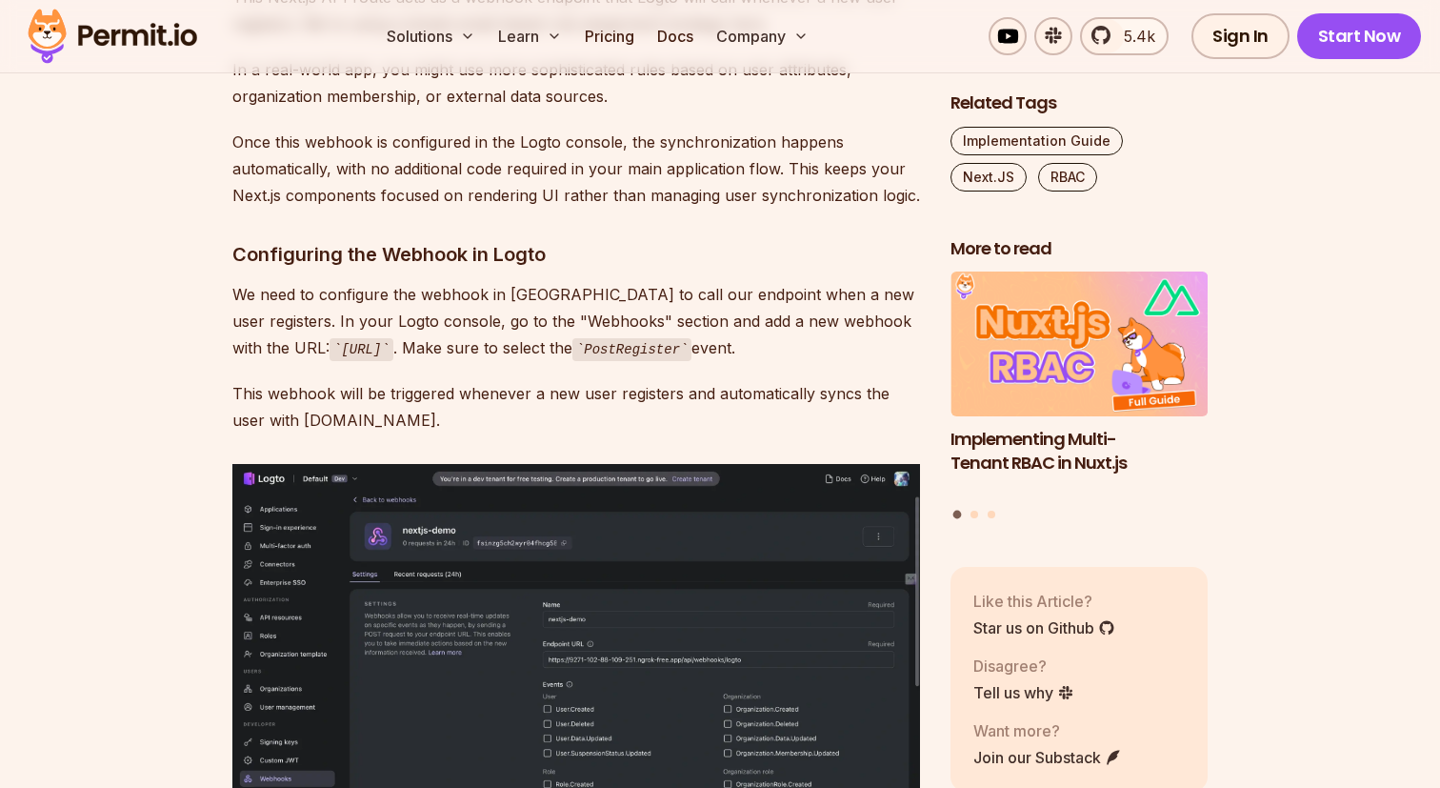
scroll to position [11467, 0]
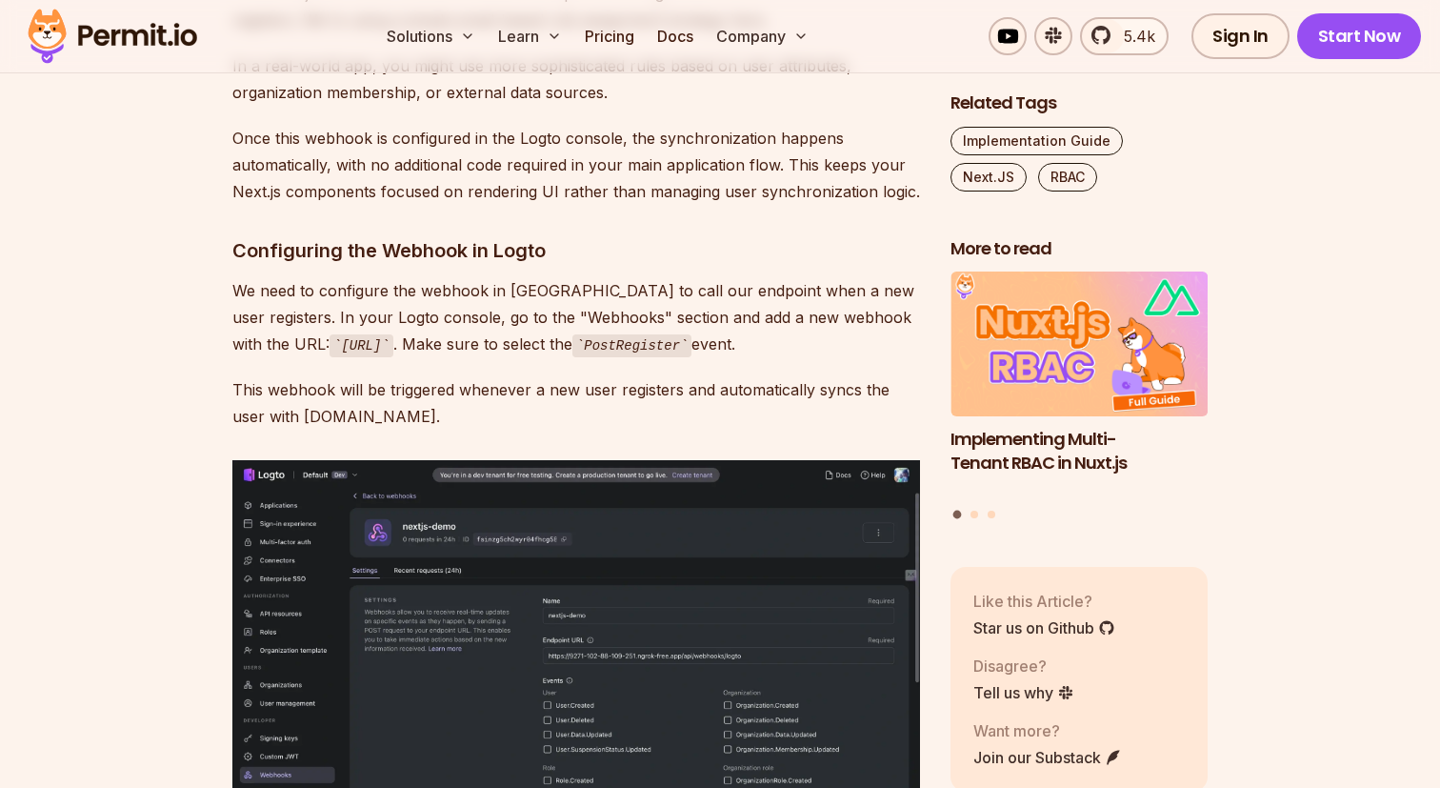
drag, startPoint x: 236, startPoint y: 258, endPoint x: 509, endPoint y: 257, distance: 272.4
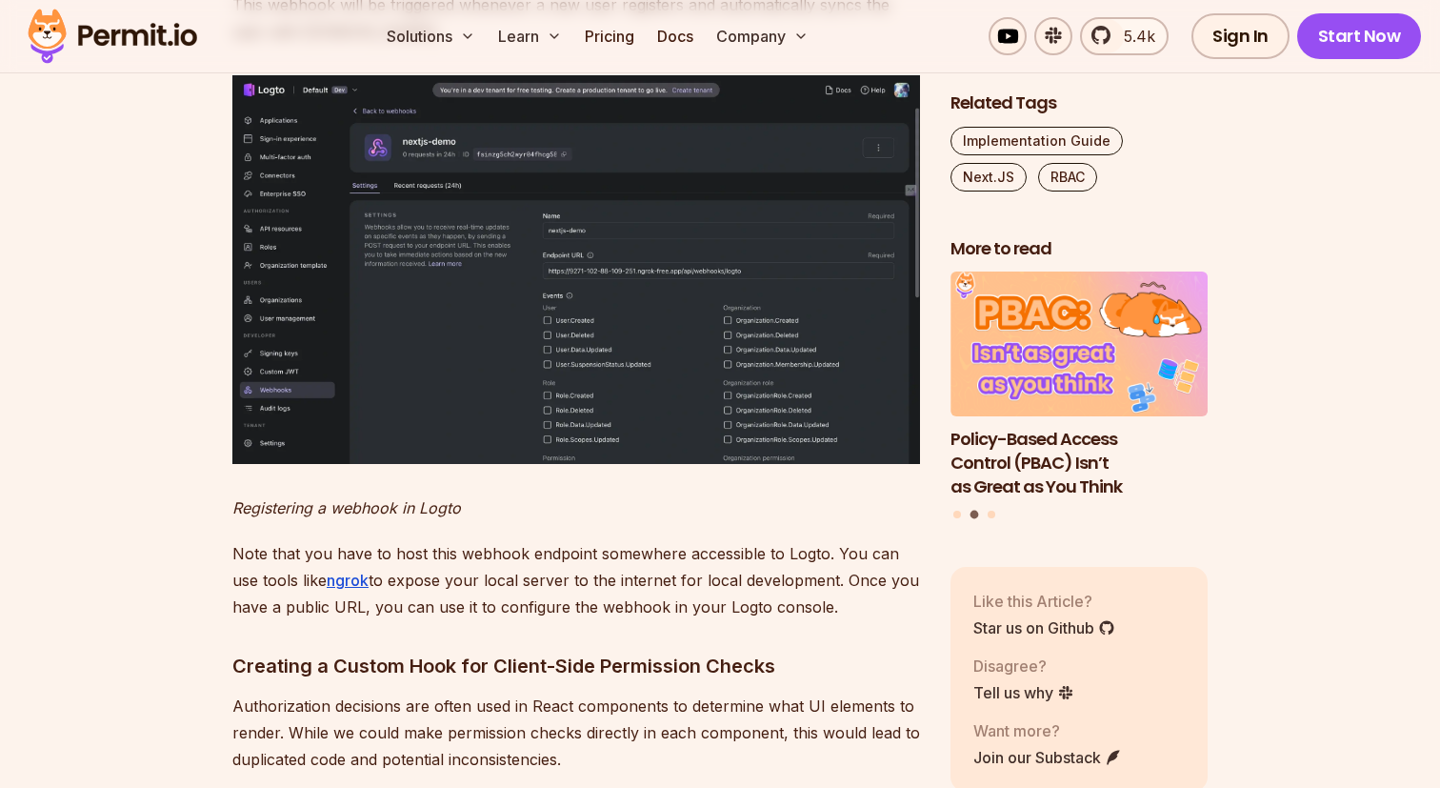
scroll to position [11855, 0]
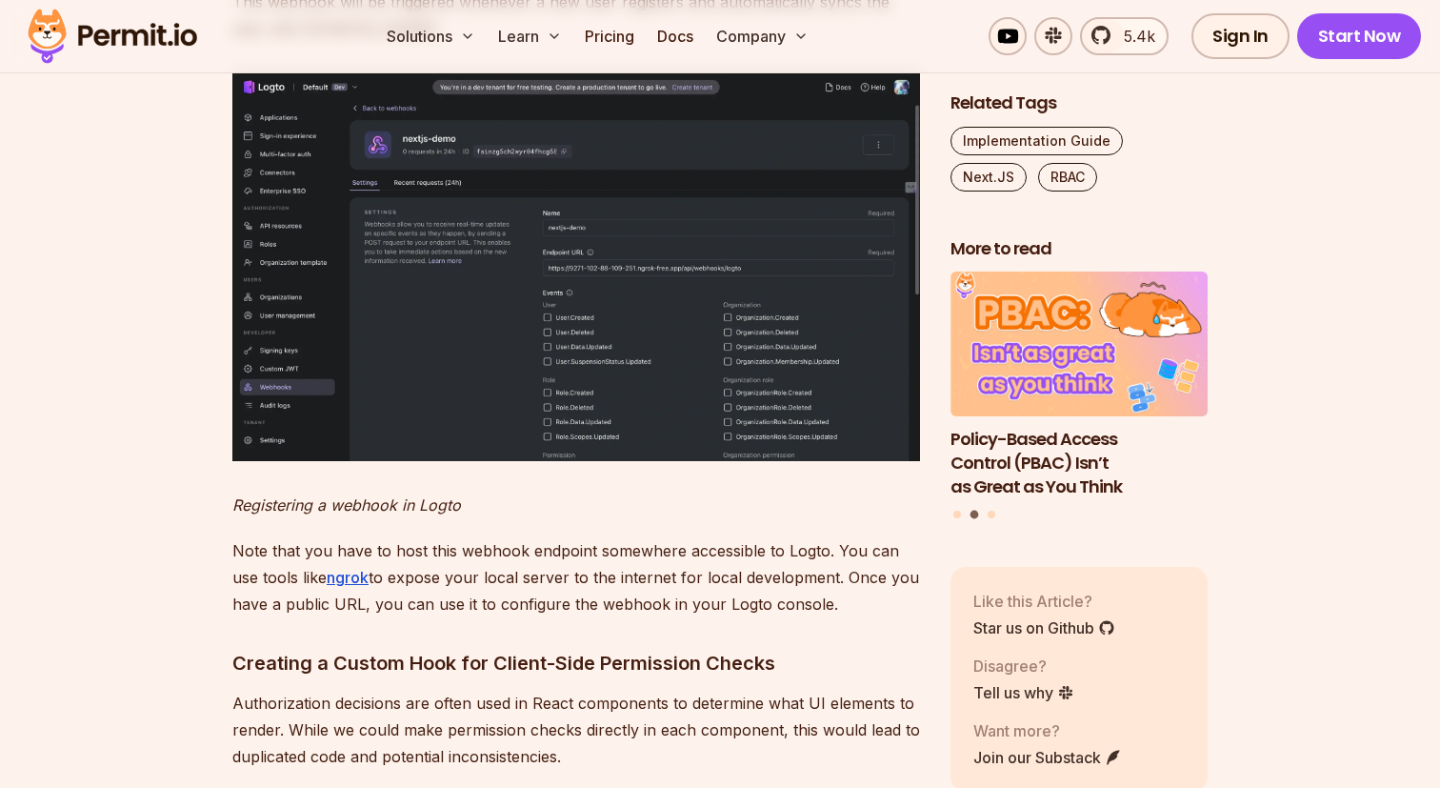
drag, startPoint x: 358, startPoint y: 276, endPoint x: 535, endPoint y: 276, distance: 177.1
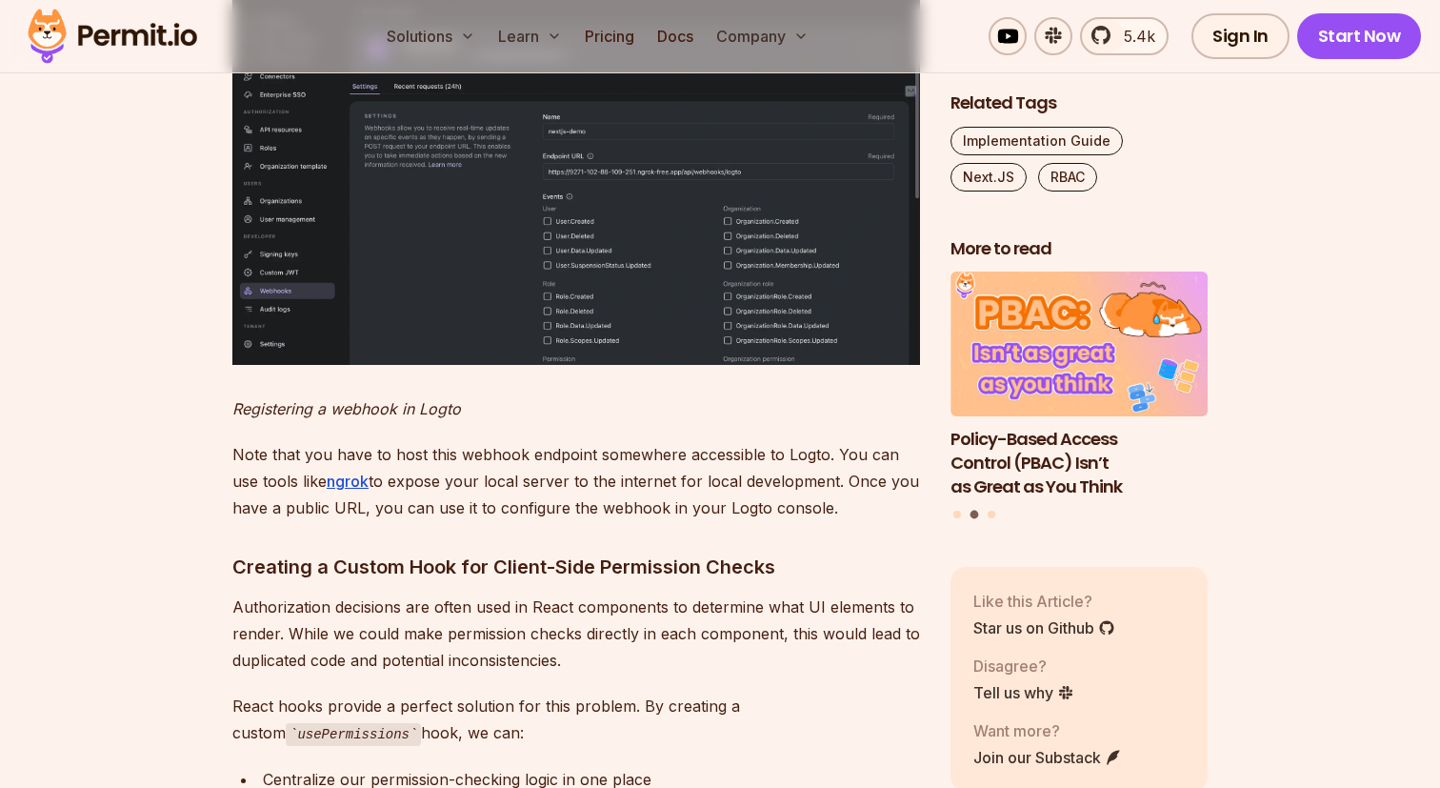
scroll to position [11960, 0]
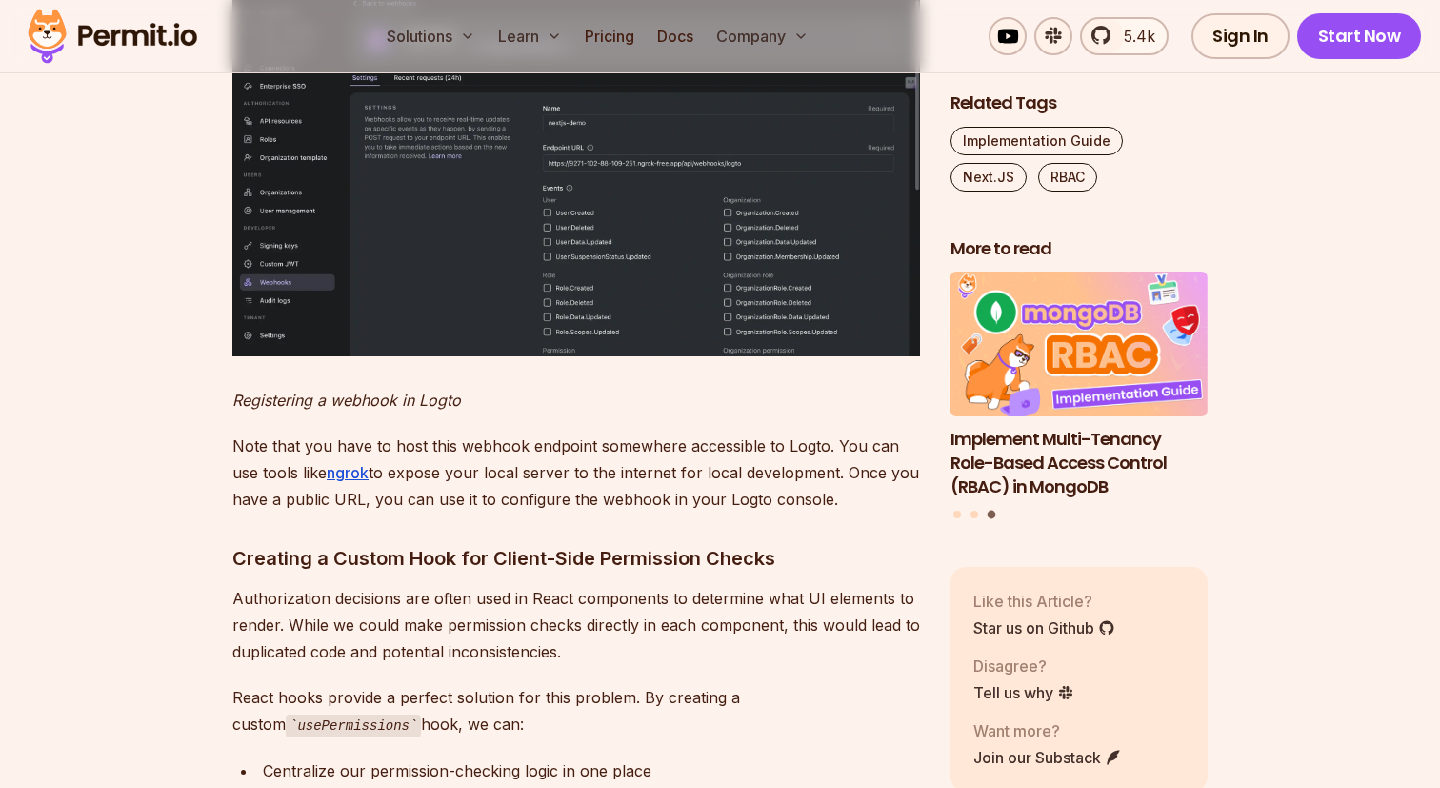
drag, startPoint x: 281, startPoint y: 287, endPoint x: 590, endPoint y: 299, distance: 308.8
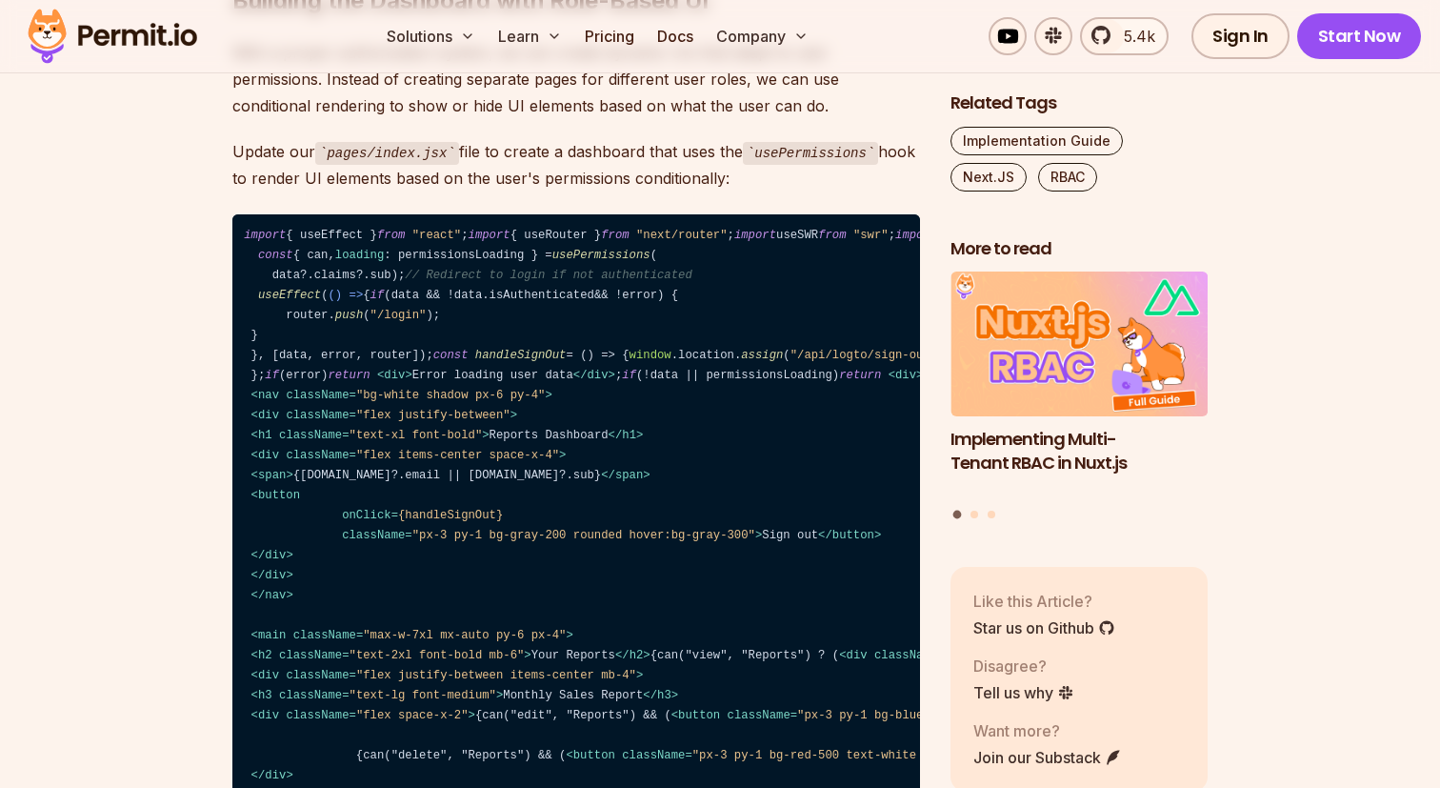
scroll to position [13677, 0]
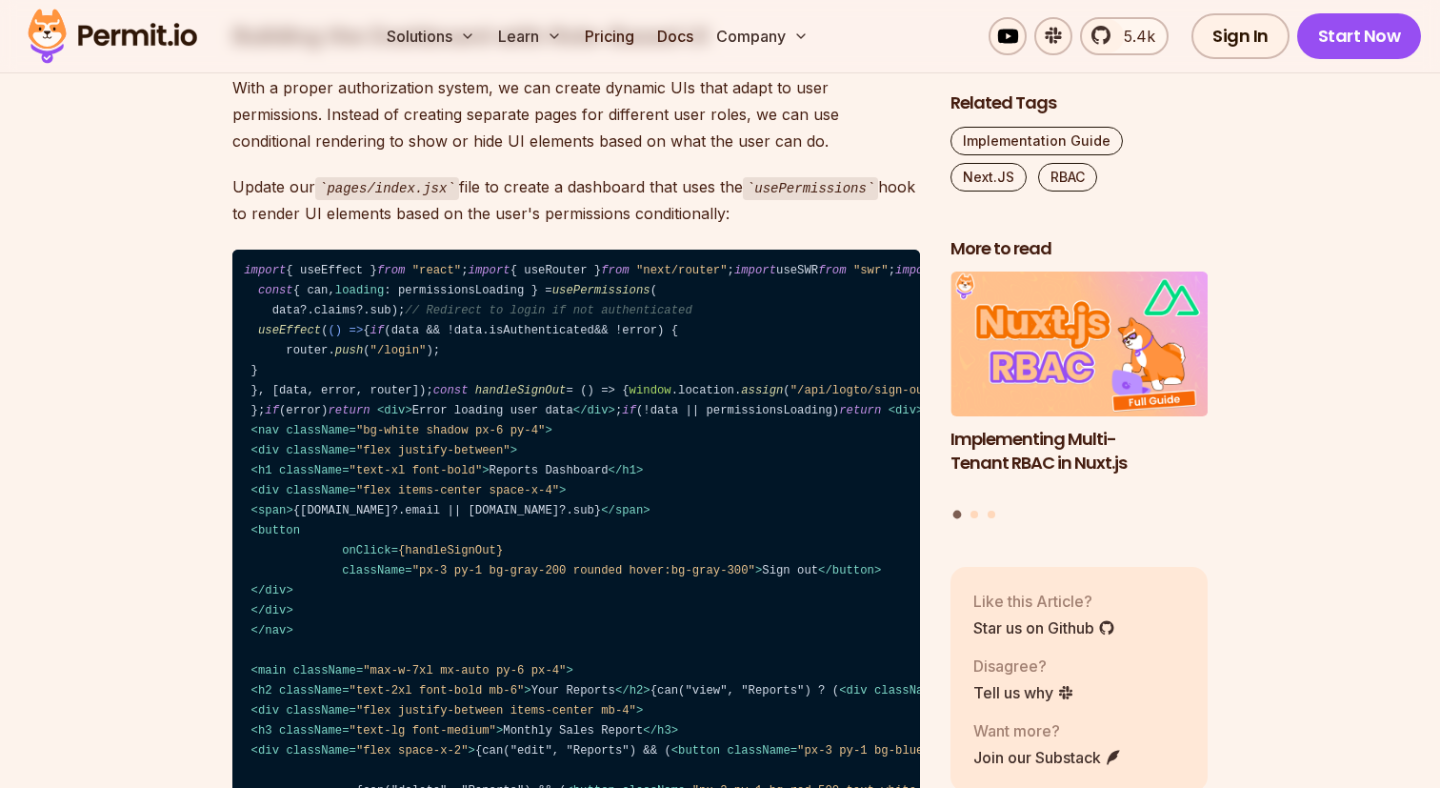
drag, startPoint x: 329, startPoint y: 208, endPoint x: 517, endPoint y: 209, distance: 188.6
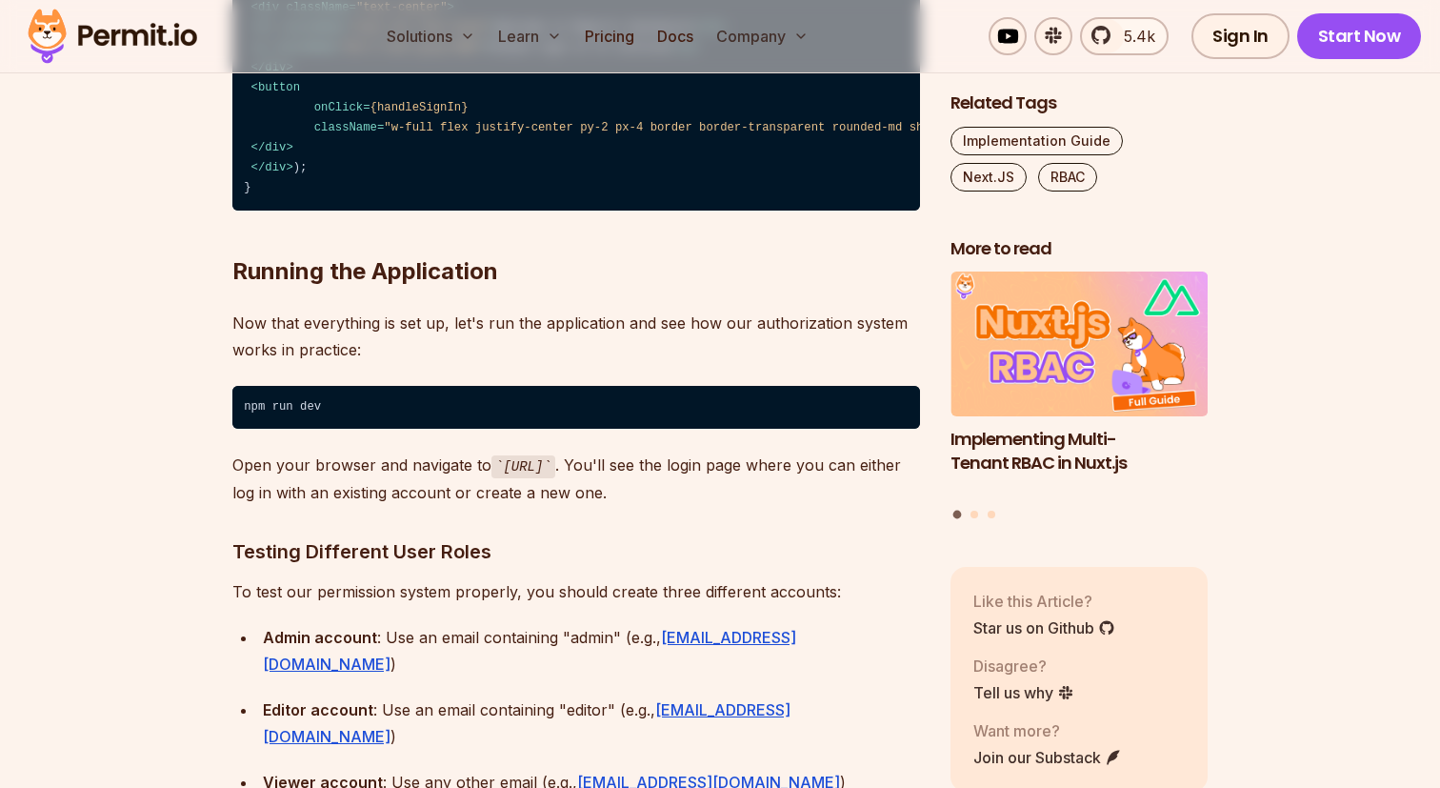
scroll to position [14874, 0]
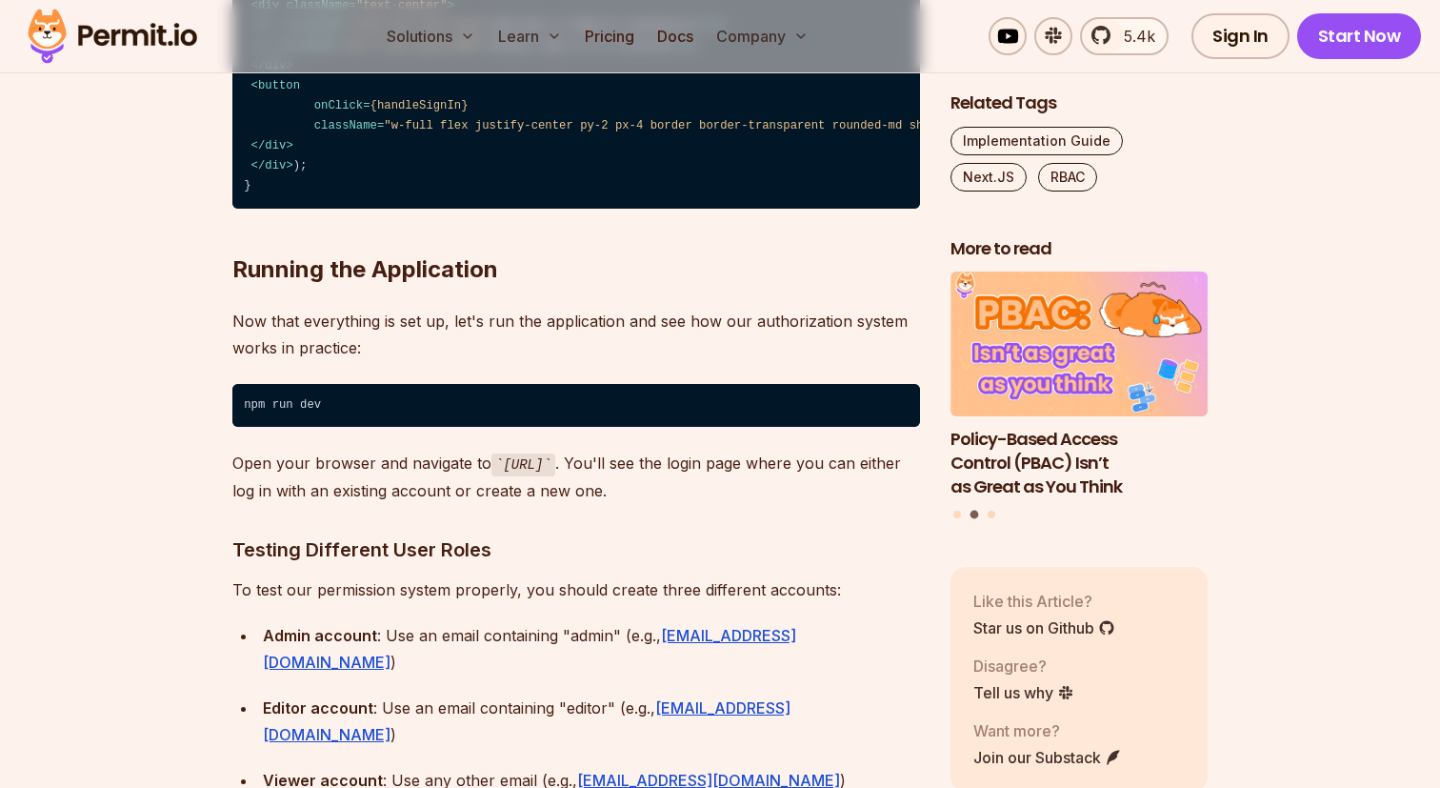
drag, startPoint x: 491, startPoint y: 324, endPoint x: 756, endPoint y: 323, distance: 264.8
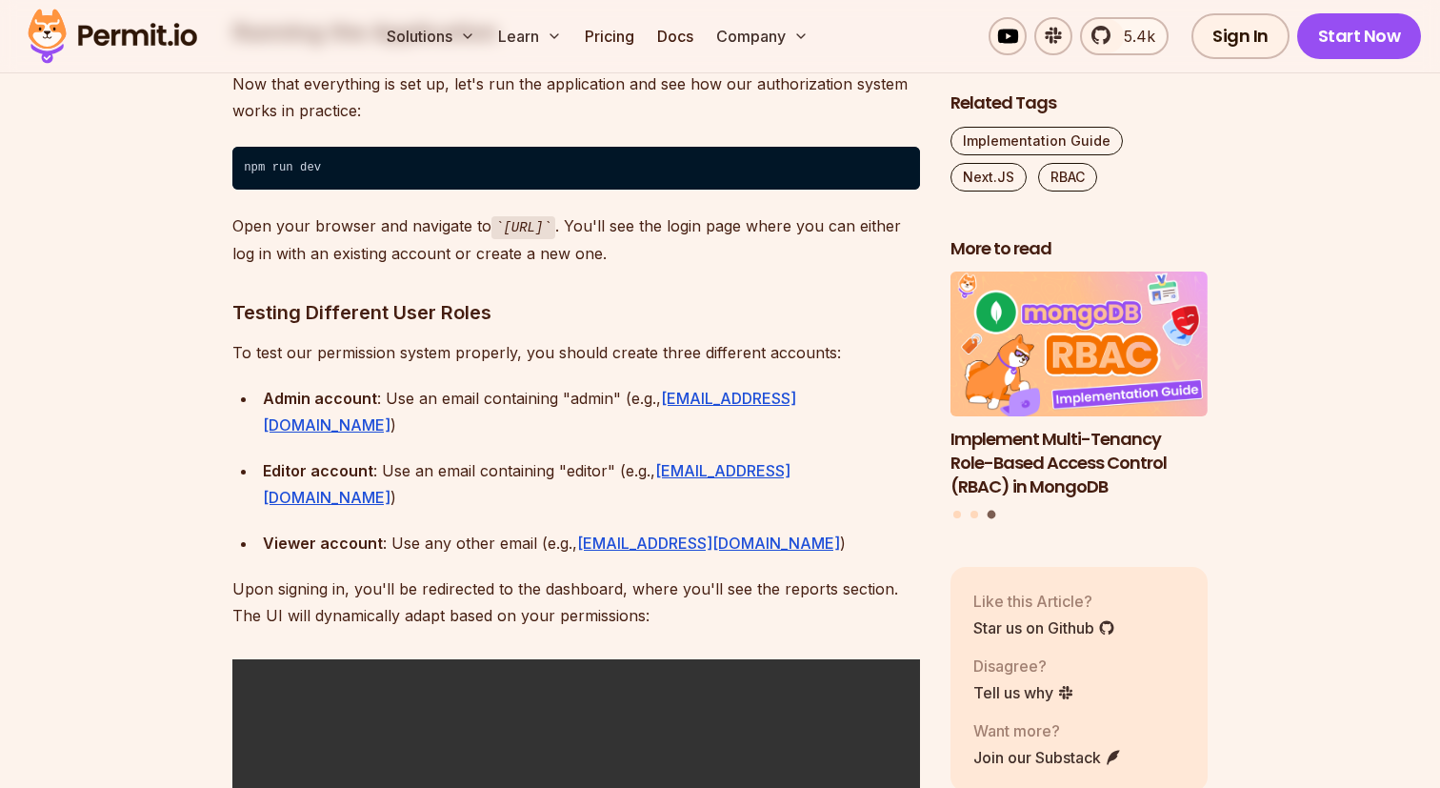
scroll to position [15113, 0]
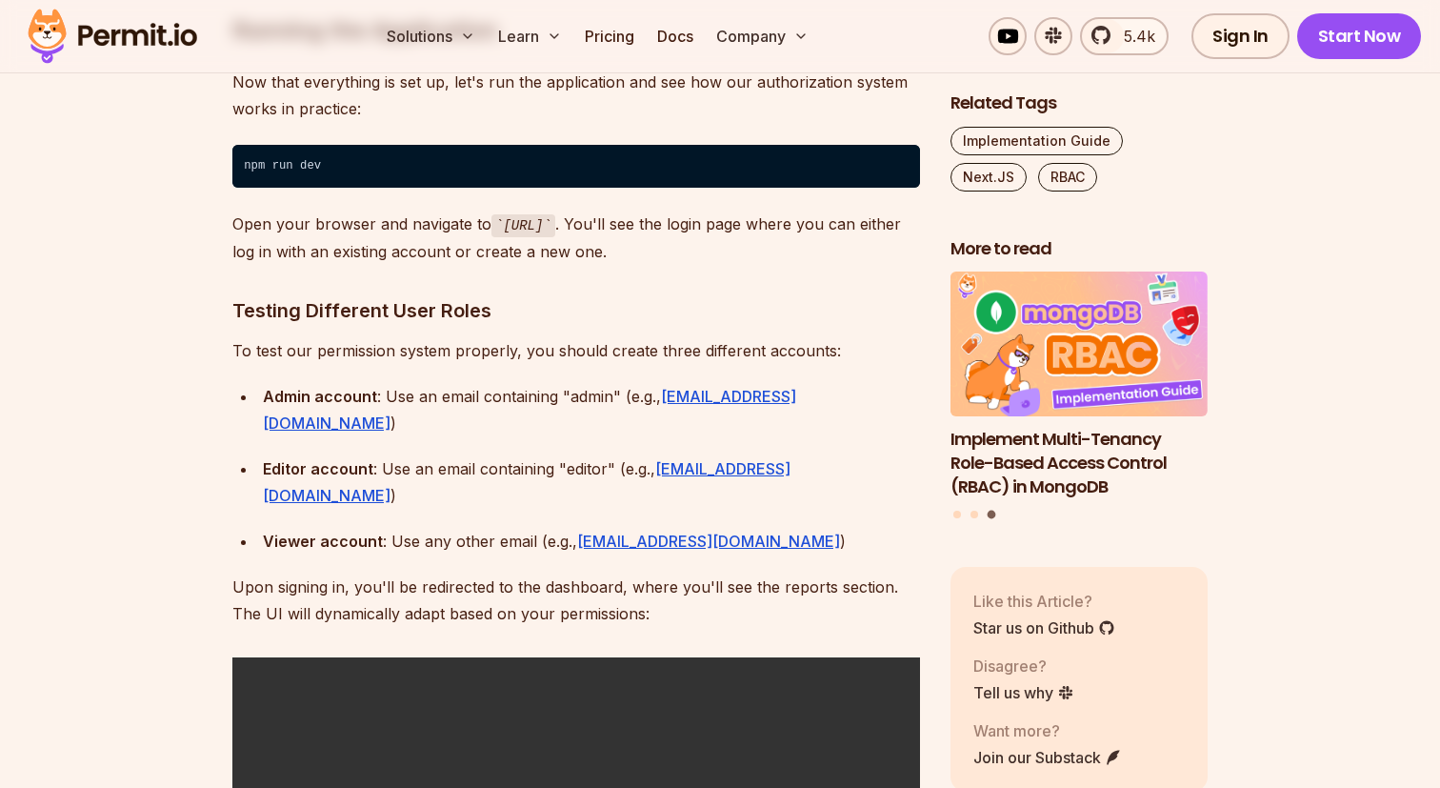
drag, startPoint x: 307, startPoint y: 308, endPoint x: 481, endPoint y: 308, distance: 174.3
drag, startPoint x: 303, startPoint y: 338, endPoint x: 523, endPoint y: 338, distance: 220.0
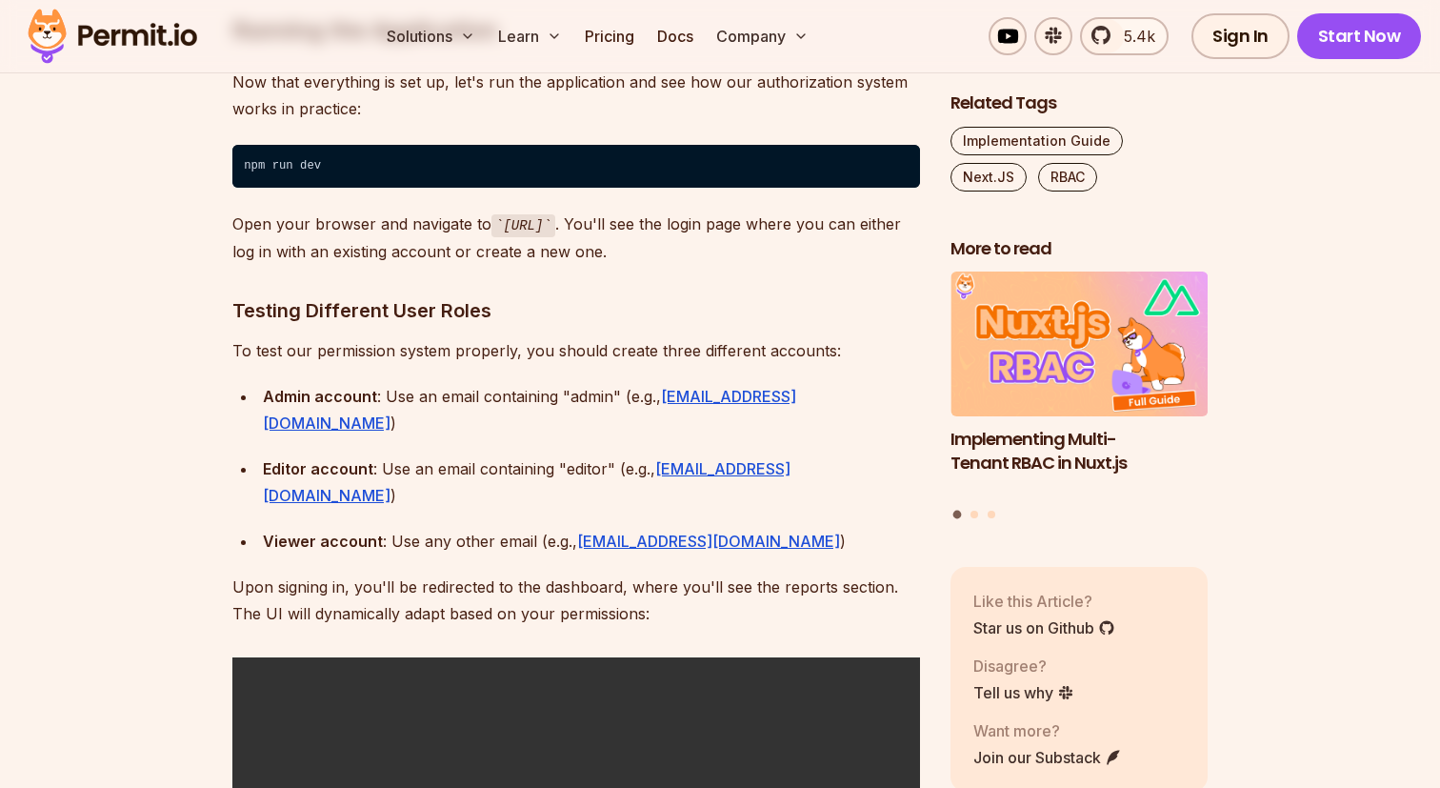
drag, startPoint x: 316, startPoint y: 353, endPoint x: 630, endPoint y: 345, distance: 314.4
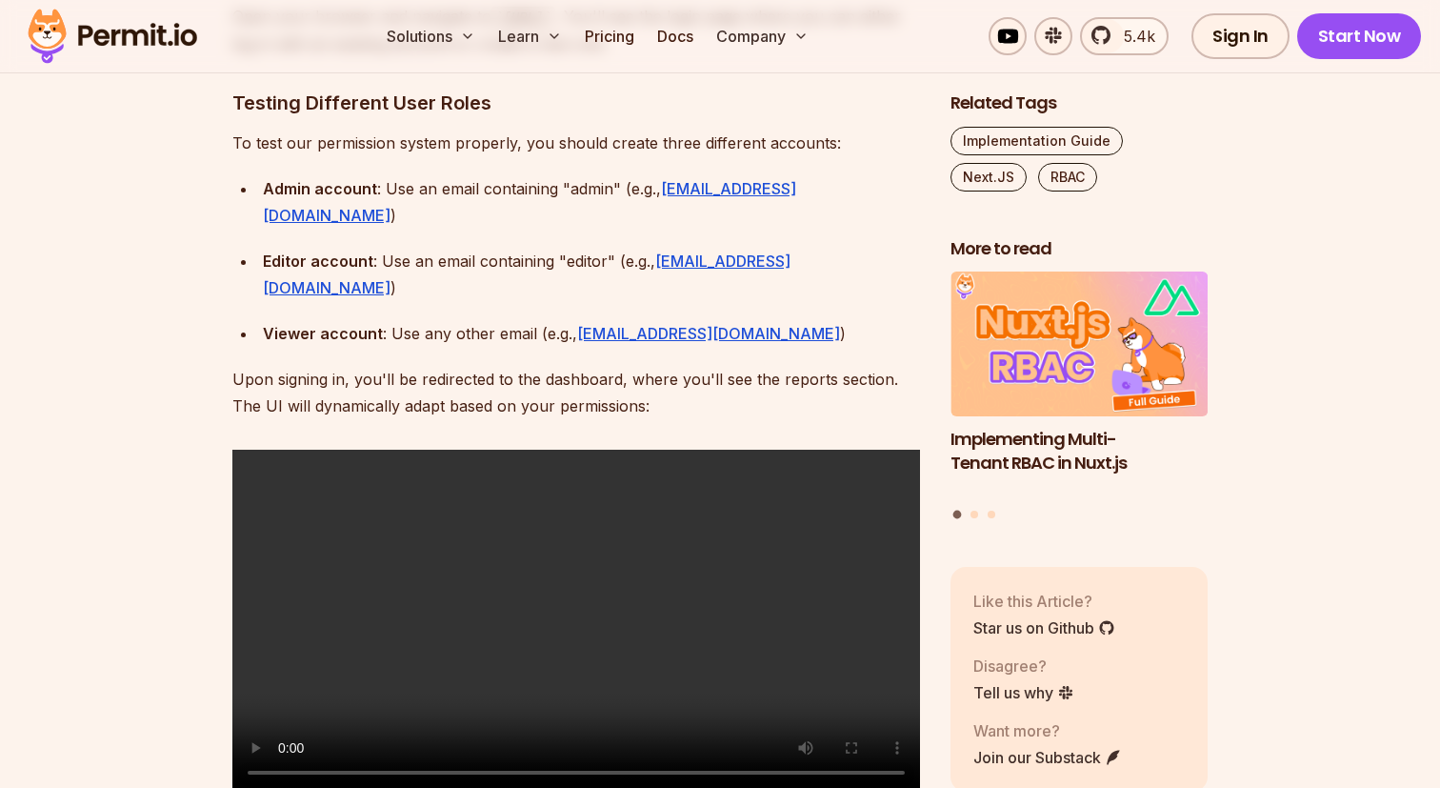
scroll to position [15322, 0]
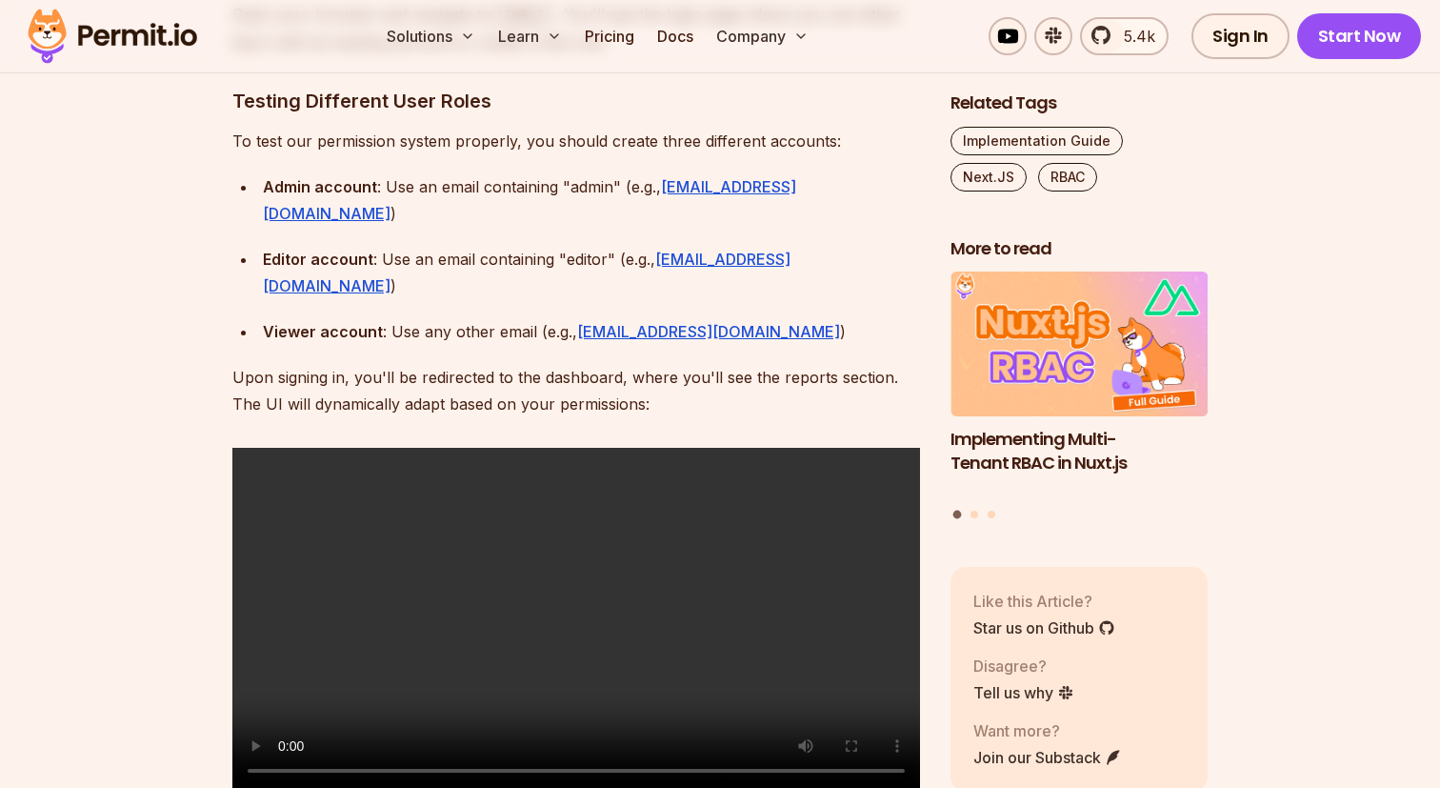
drag, startPoint x: 297, startPoint y: 242, endPoint x: 580, endPoint y: 297, distance: 288.2
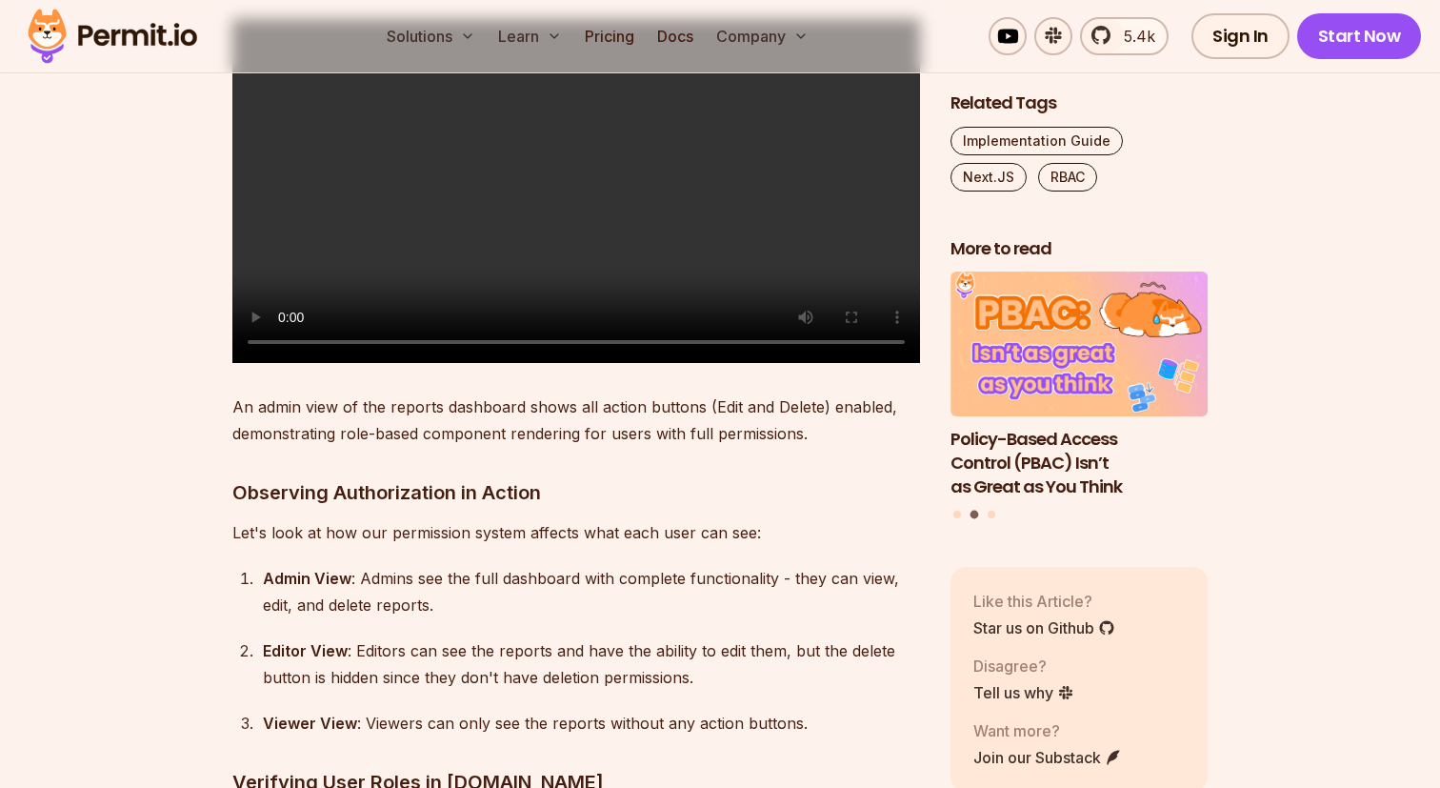
scroll to position [16670, 0]
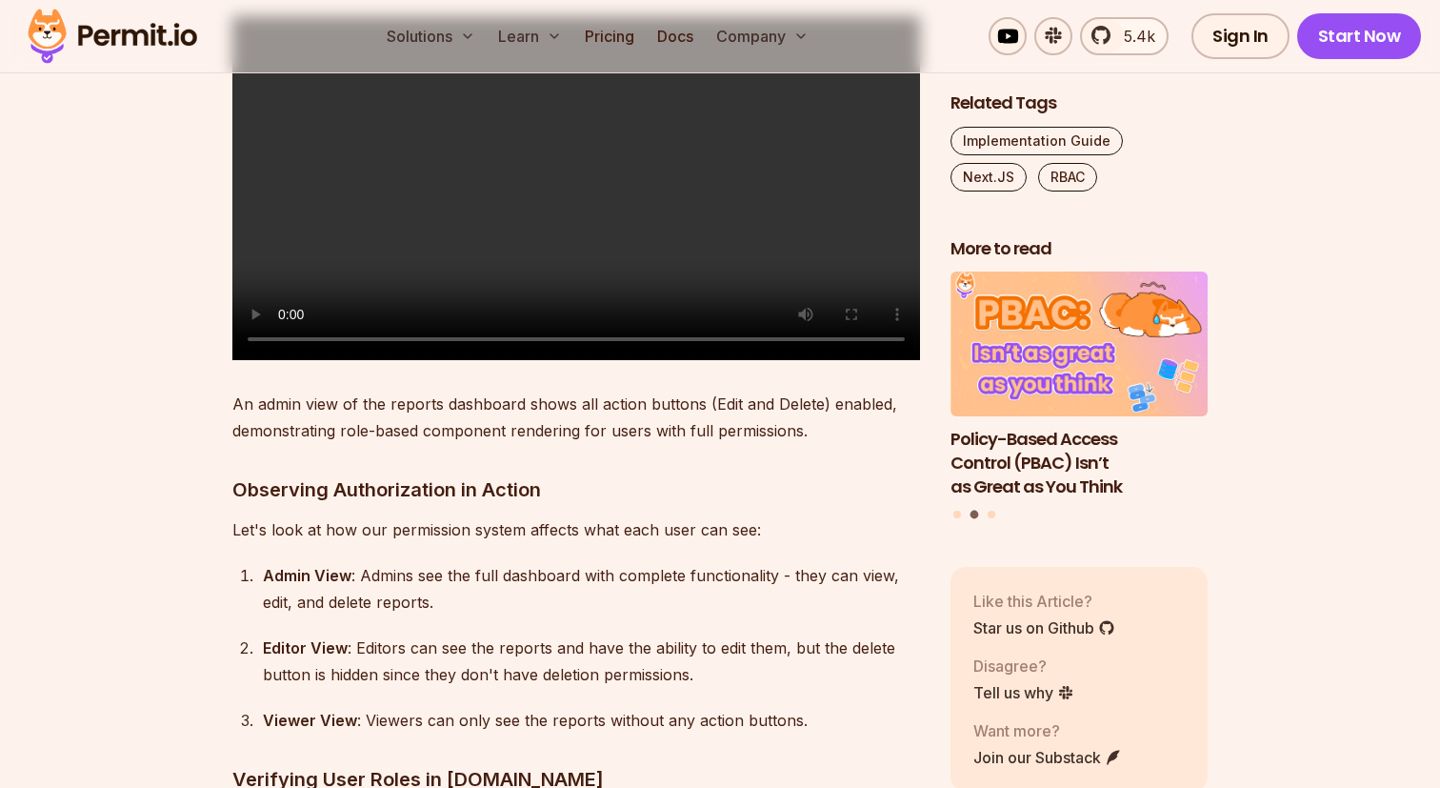
drag, startPoint x: 298, startPoint y: 184, endPoint x: 579, endPoint y: 175, distance: 281.1
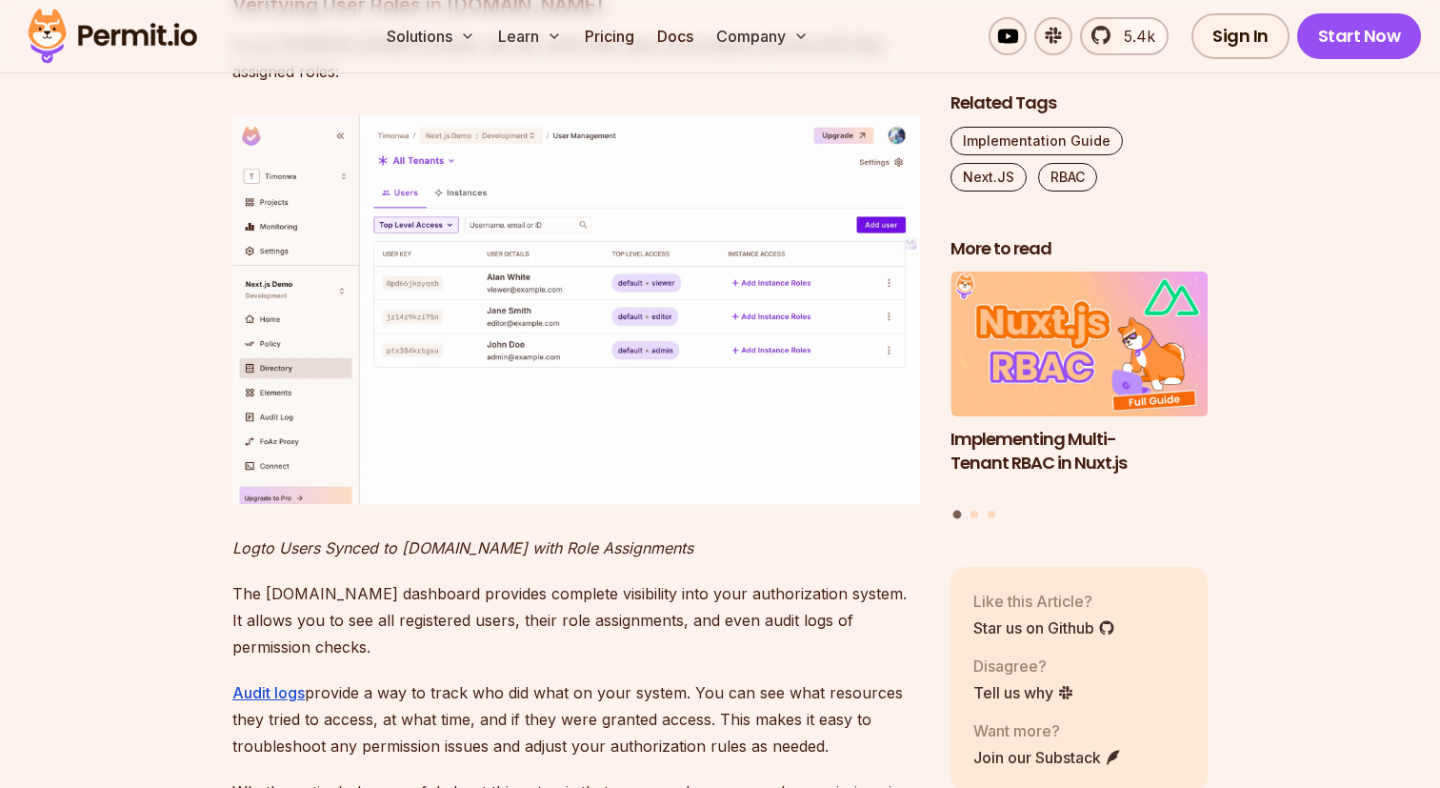
scroll to position [17445, 0]
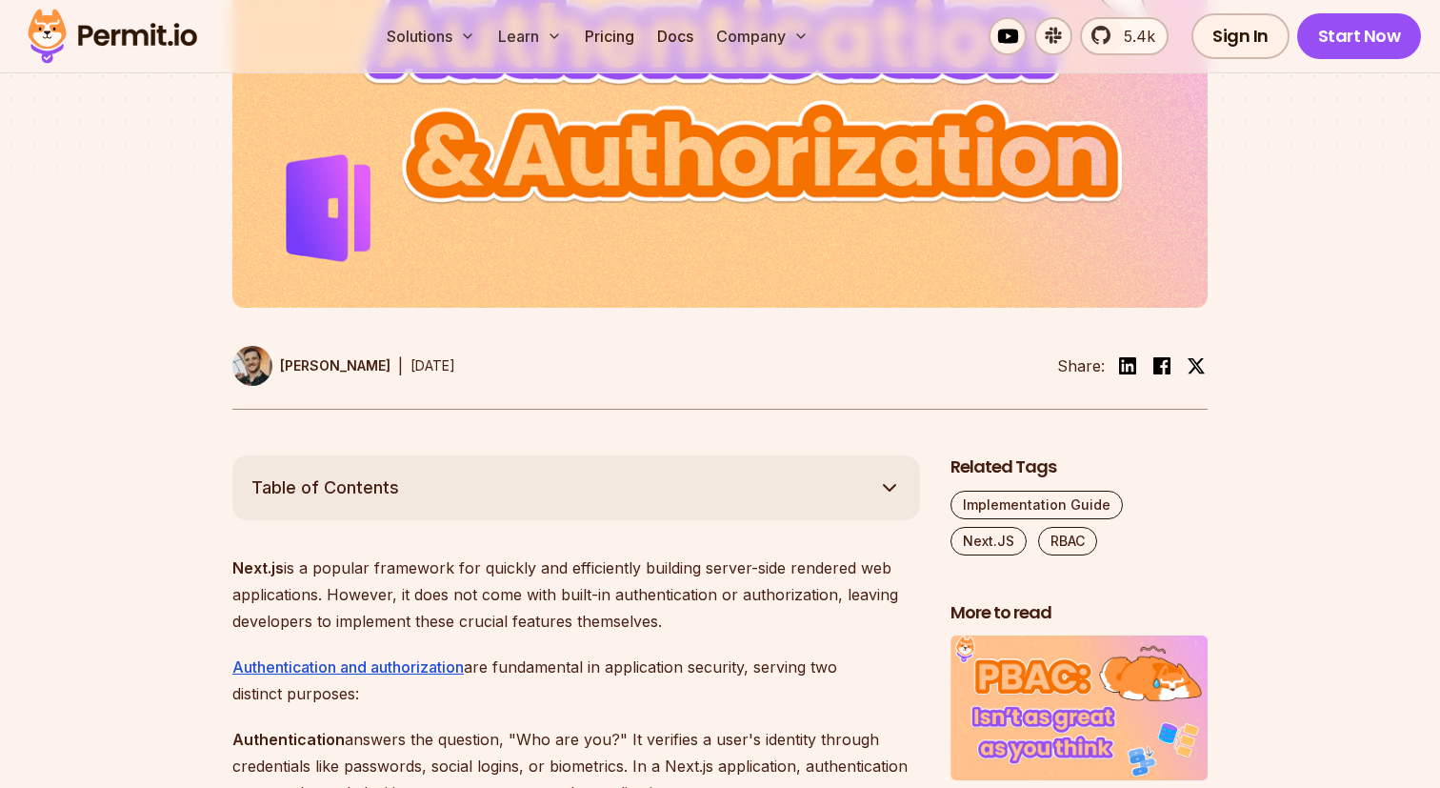
scroll to position [0, 0]
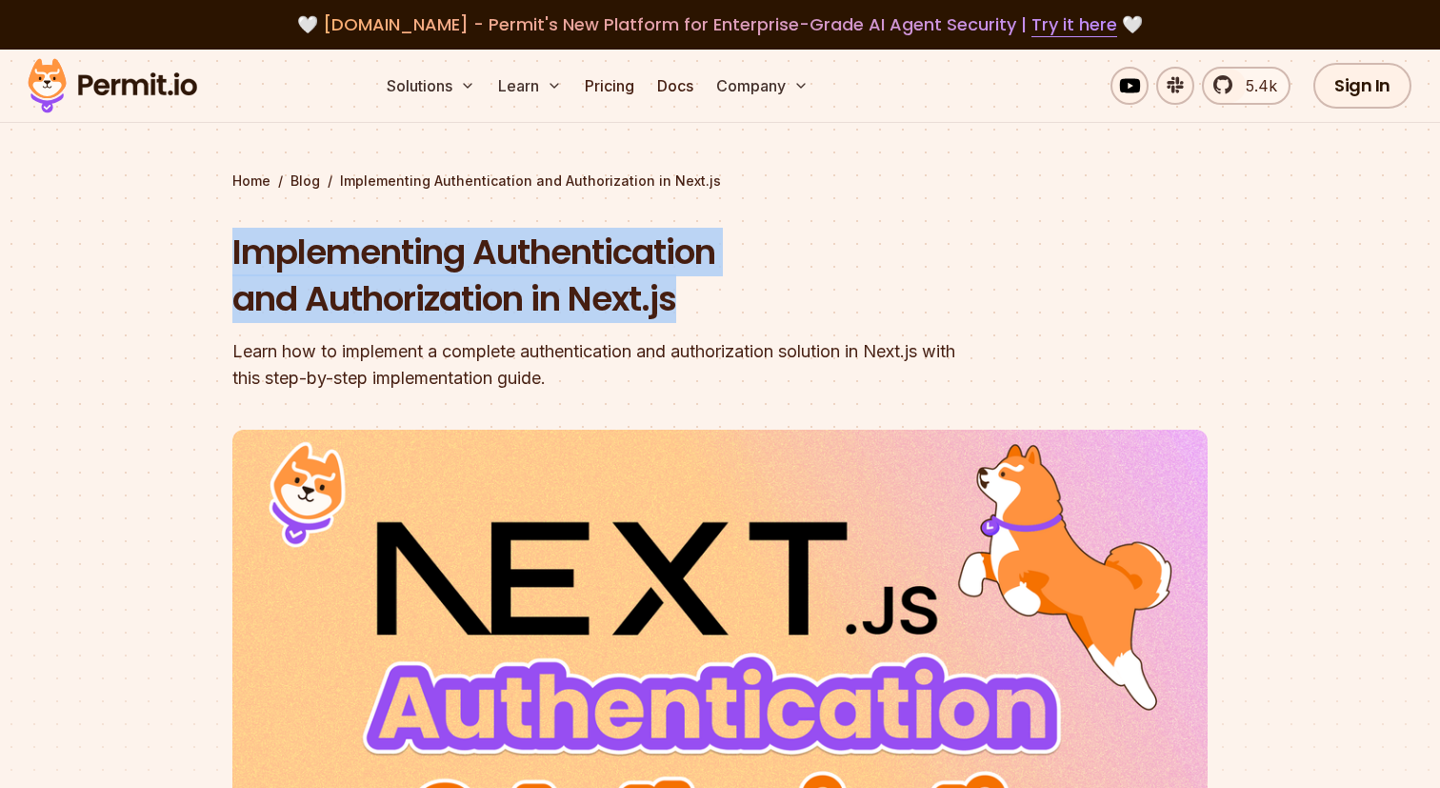
drag, startPoint x: 230, startPoint y: 264, endPoint x: 748, endPoint y: 302, distance: 518.5
click at [748, 302] on section "Home / Blog / Implementing Authentication and Authorization in Next.js Implemen…" at bounding box center [720, 588] width 1440 height 1076
click at [748, 302] on h1 "Implementing Authentication and Authorization in Next.js" at bounding box center [597, 276] width 731 height 94
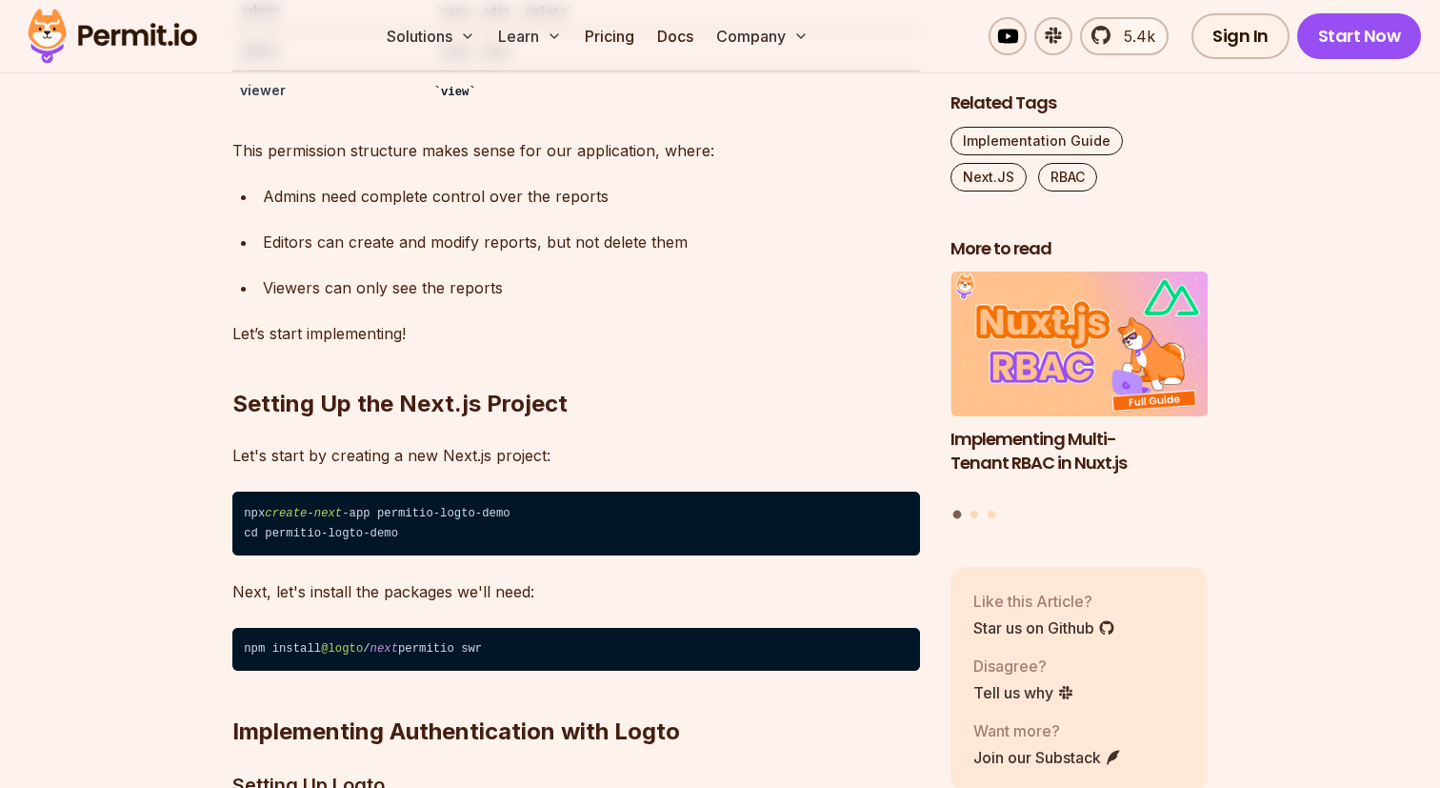
scroll to position [3672, 0]
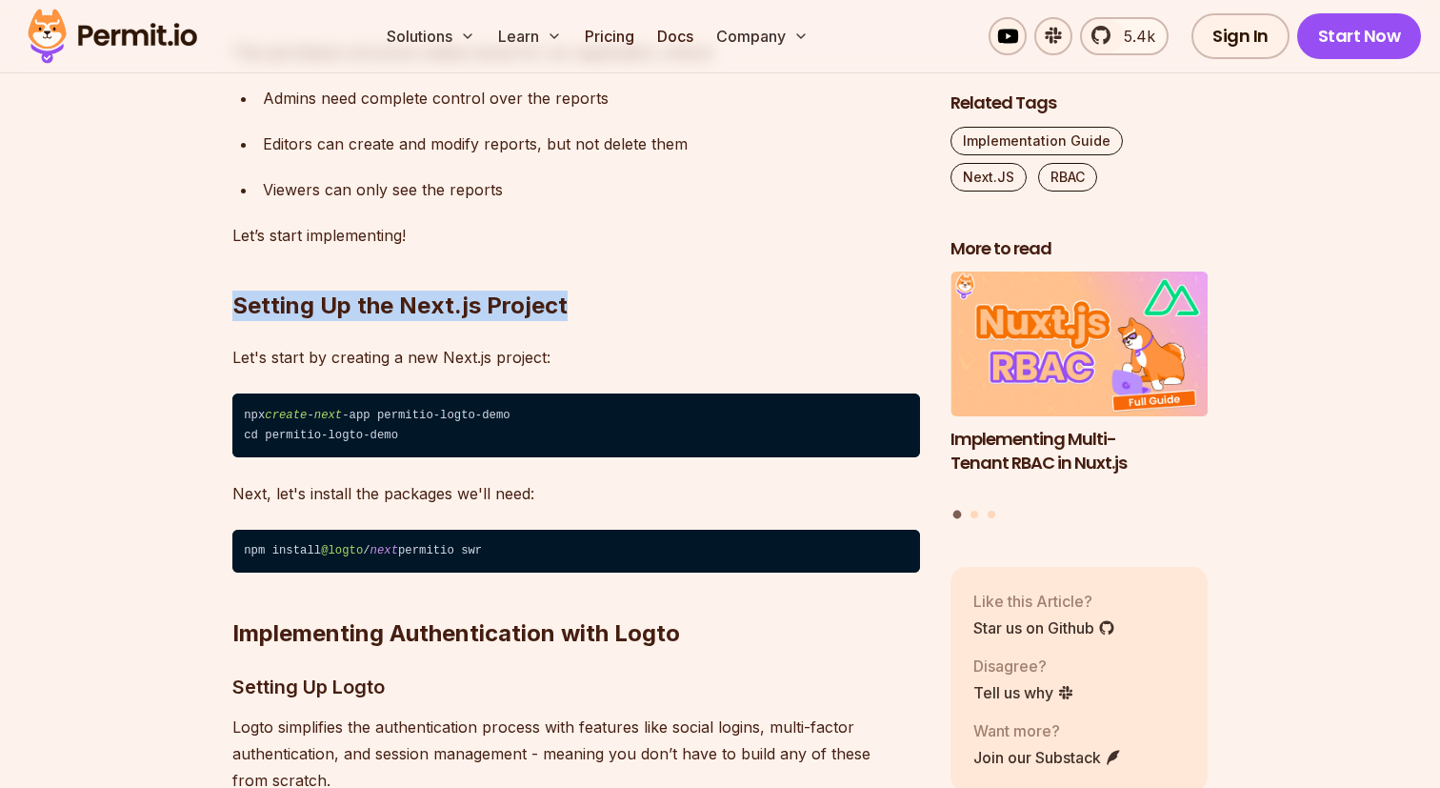
drag, startPoint x: 222, startPoint y: 230, endPoint x: 623, endPoint y: 250, distance: 401.5
click at [621, 252] on h2 "Setting Up the Next.js Project" at bounding box center [576, 267] width 688 height 107
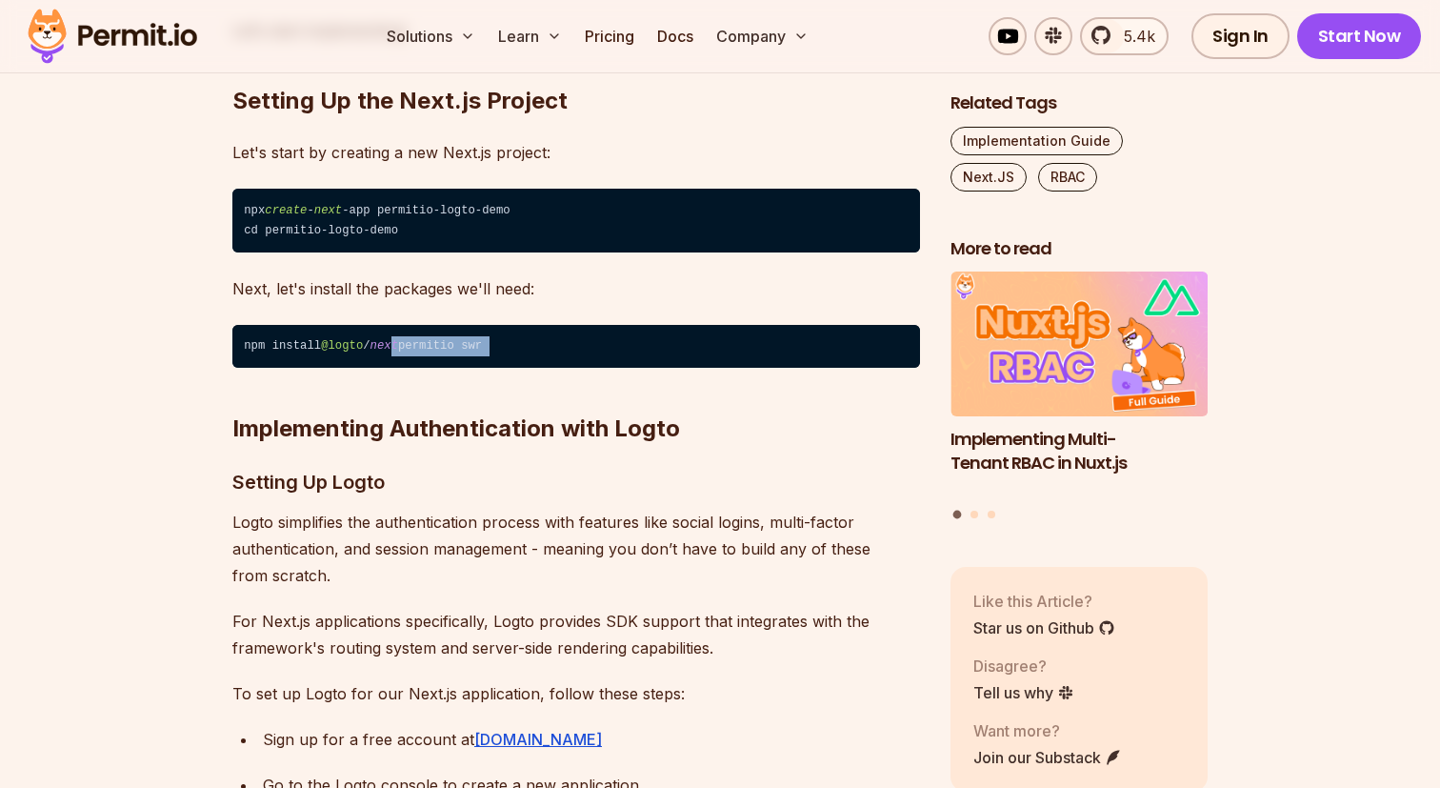
drag, startPoint x: 397, startPoint y: 288, endPoint x: 537, endPoint y: 282, distance: 140.1
click at [534, 337] on h2 "Implementing Authentication with Logto" at bounding box center [576, 390] width 688 height 107
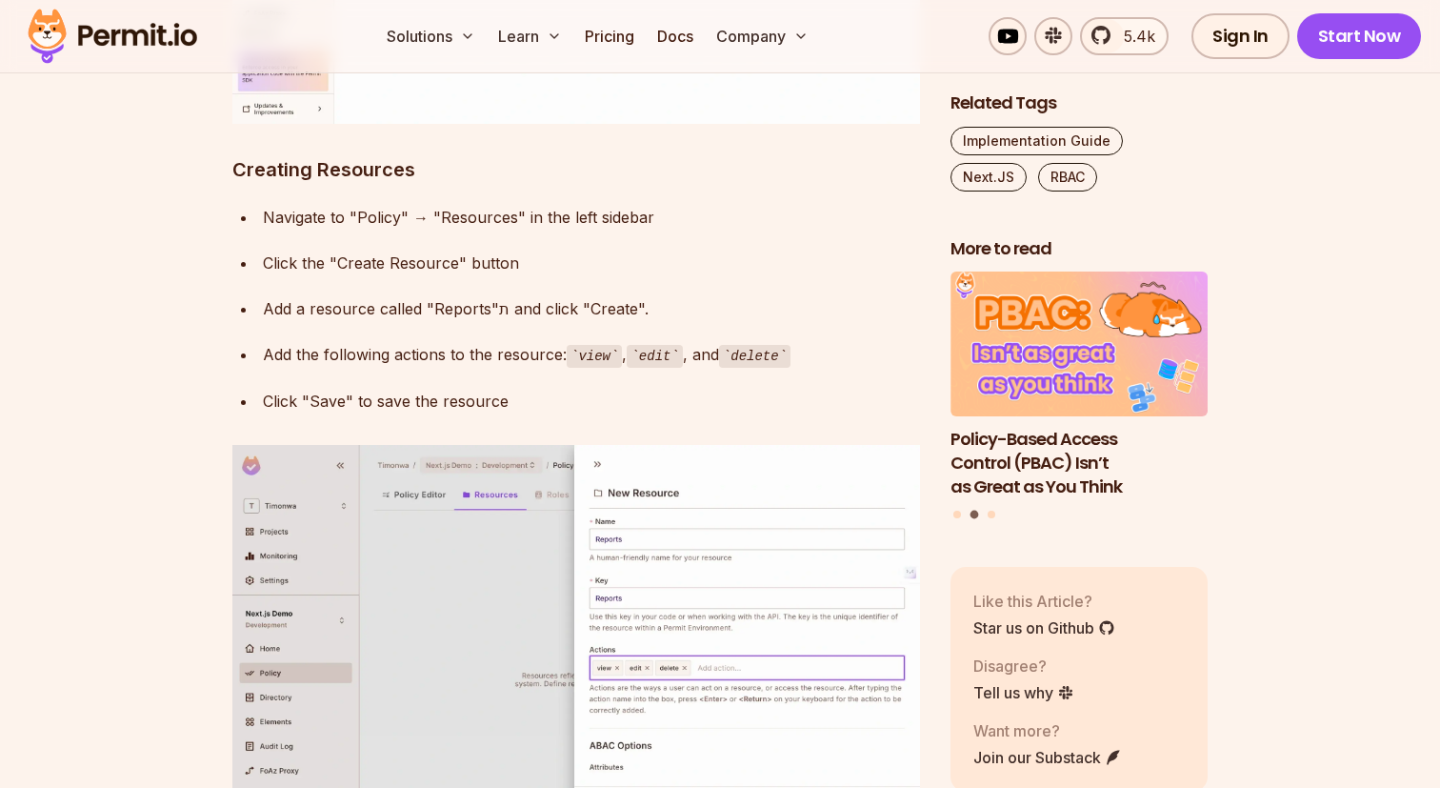
scroll to position [7545, 0]
